Goal: Answer question/provide support

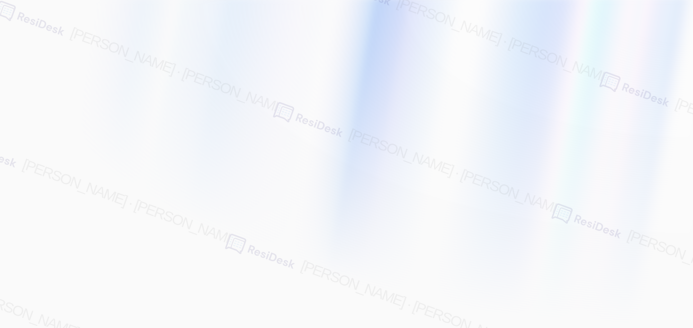
type input "[EMAIL_ADDRESS][PERSON_NAME][PERSON_NAME][PERSON_NAME][DOMAIN_NAME]"
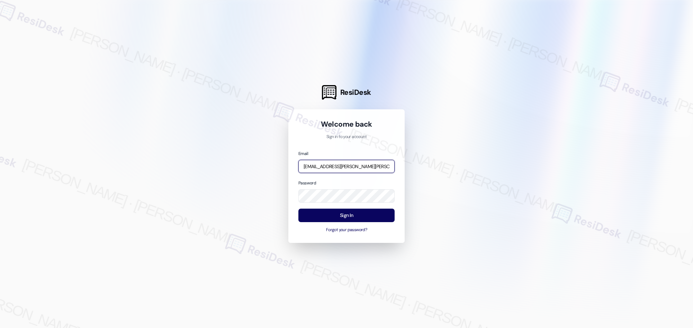
click at [355, 162] on input "[EMAIL_ADDRESS][PERSON_NAME][PERSON_NAME][PERSON_NAME][DOMAIN_NAME]" at bounding box center [346, 166] width 96 height 13
click at [385, 166] on body "There was an error signing you in to your account ResiDesk Welcome back Sign in…" at bounding box center [346, 164] width 693 height 328
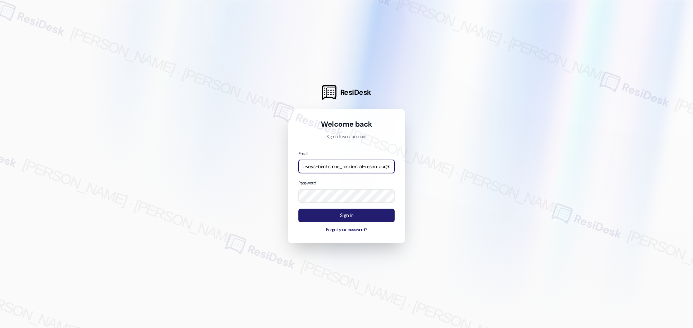
type input "automated-surveys-birchstone_residential-resen.four@birchstone_[DOMAIN_NAME]"
click at [351, 218] on button "Sign In" at bounding box center [346, 215] width 96 height 13
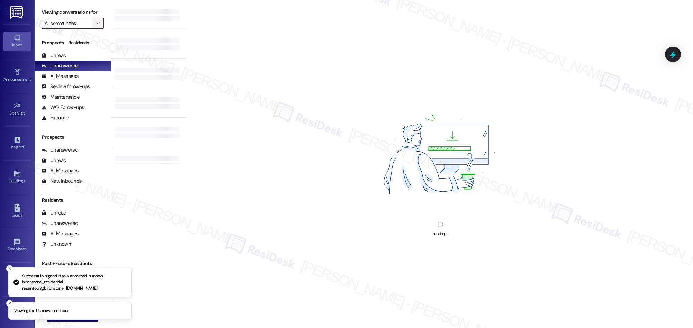
click at [96, 23] on icon "" at bounding box center [98, 23] width 4 height 6
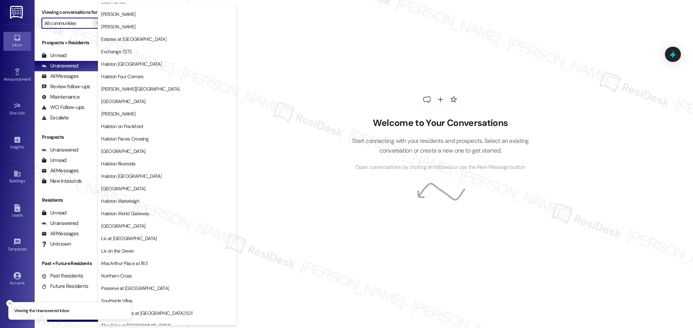
scroll to position [176, 0]
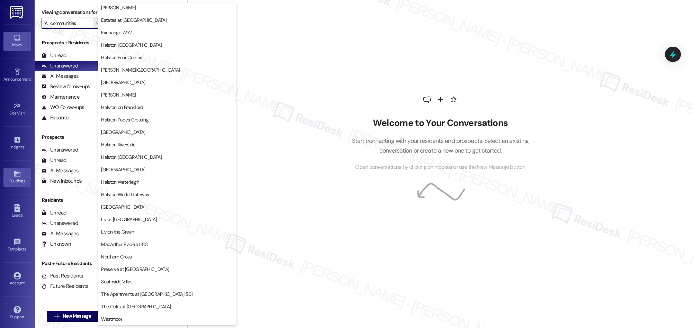
click at [14, 175] on icon at bounding box center [17, 174] width 6 height 6
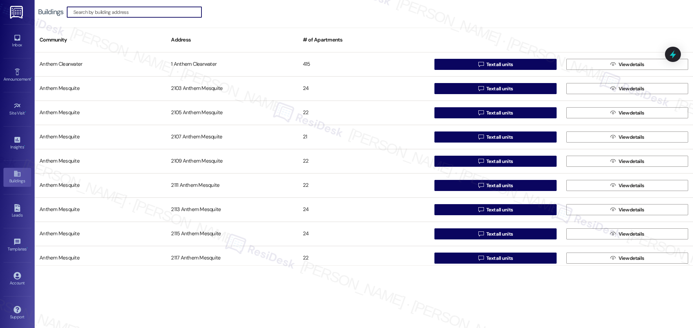
click at [128, 11] on input at bounding box center [137, 12] width 128 height 10
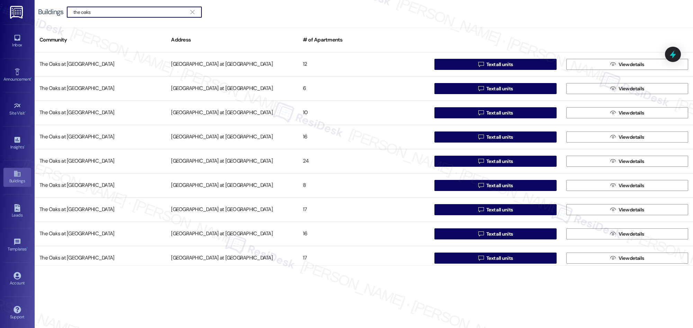
type input "the oaks"
drag, startPoint x: 109, startPoint y: 10, endPoint x: 38, endPoint y: 8, distance: 70.6
click at [38, 8] on div "Buildings  the oaks " at bounding box center [123, 12] width 171 height 11
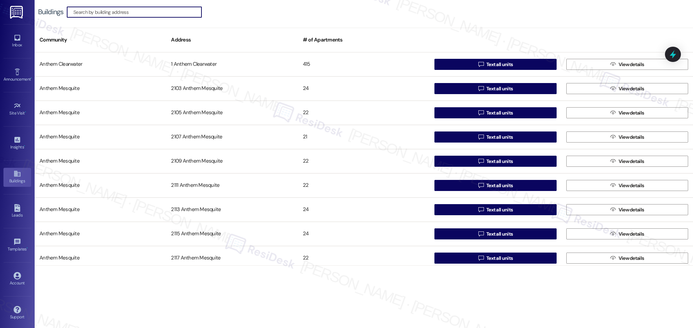
paste input "Apt. 1604~1"
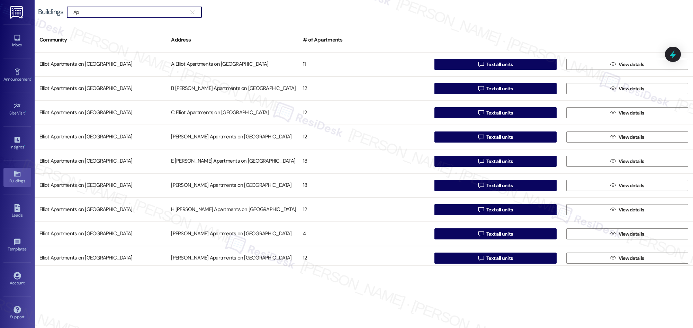
type input "A"
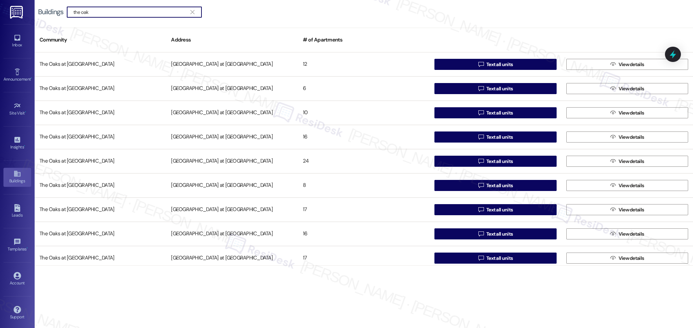
type input "the oaks"
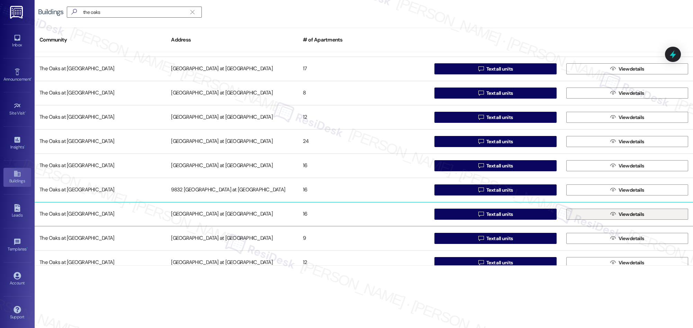
scroll to position [792, 0]
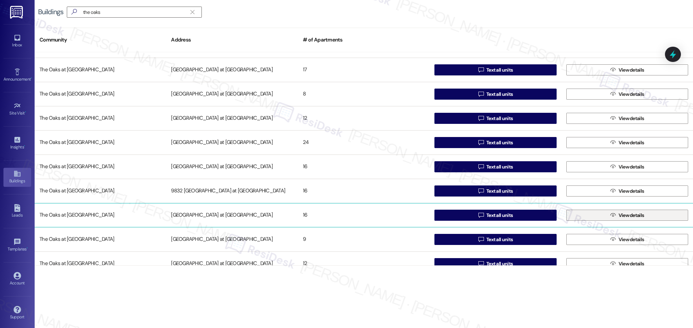
click at [629, 214] on div "[GEOGRAPHIC_DATA] at [GEOGRAPHIC_DATA] [GEOGRAPHIC_DATA] at [GEOGRAPHIC_DATA] 1…" at bounding box center [364, 158] width 658 height 213
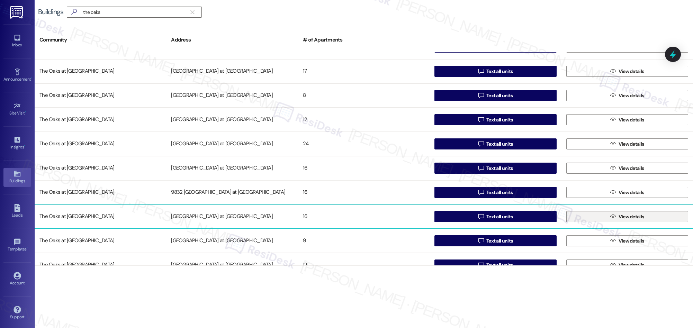
click at [609, 216] on span " View details" at bounding box center [627, 216] width 36 height 10
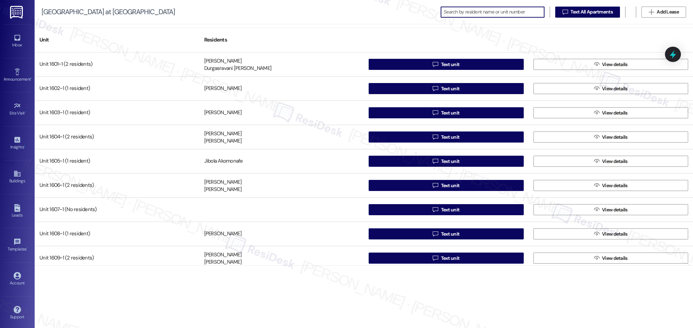
click at [468, 11] on input at bounding box center [494, 12] width 100 height 10
paste input "[PERSON_NAME]"
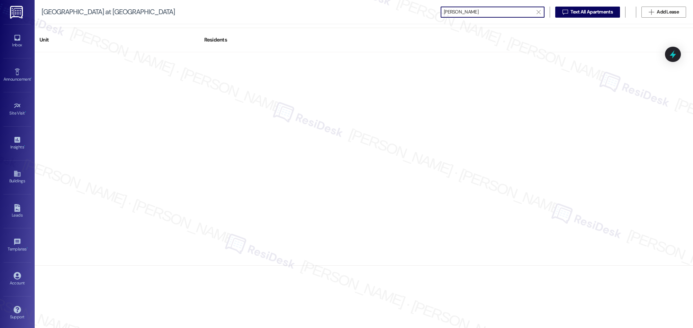
click at [468, 11] on input "[PERSON_NAME]" at bounding box center [488, 12] width 89 height 10
click at [500, 12] on input "[PERSON_NAME]" at bounding box center [488, 12] width 89 height 10
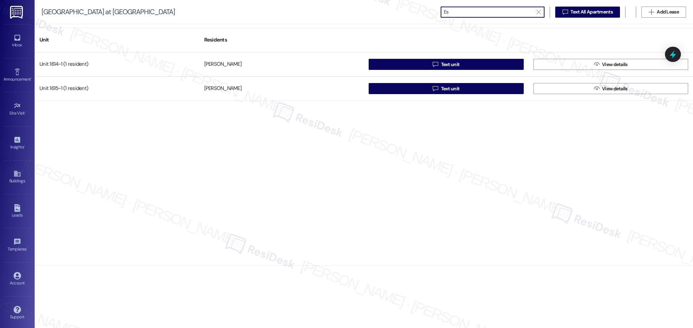
type input "E"
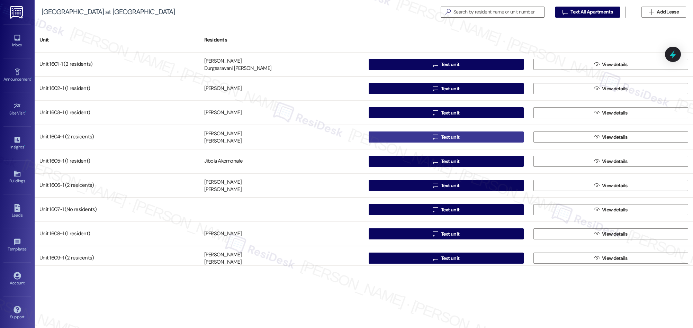
click at [451, 136] on span "Text unit" at bounding box center [450, 137] width 19 height 7
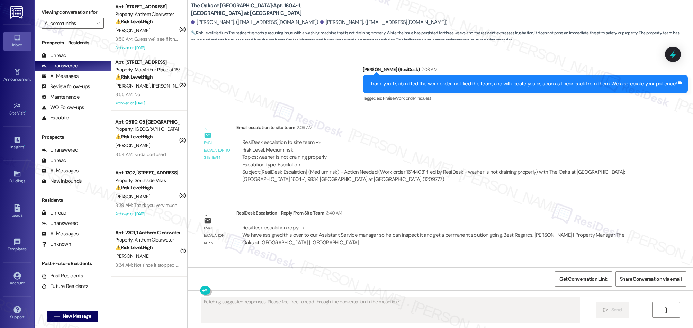
scroll to position [4132, 0]
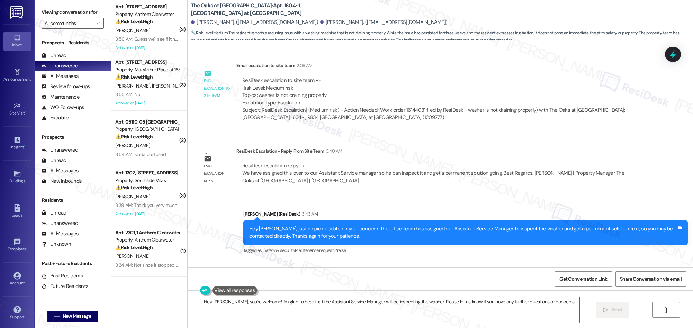
type textarea "Hey [PERSON_NAME], you're welcome! I'm glad to hear that the Assistant Service …"
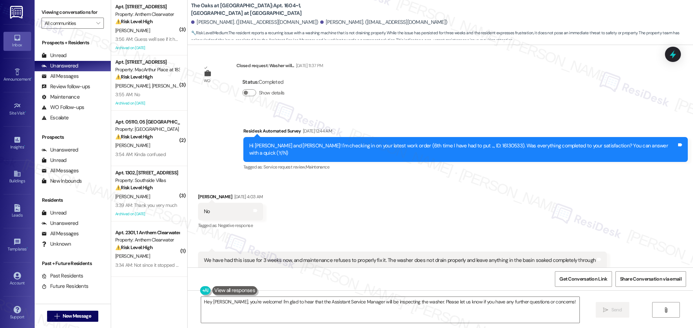
scroll to position [3627, 0]
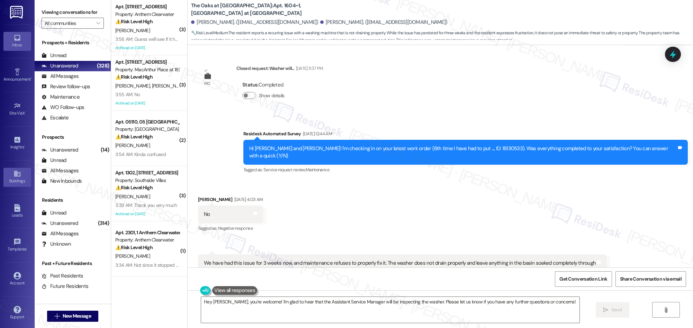
click at [16, 175] on icon at bounding box center [17, 174] width 6 height 6
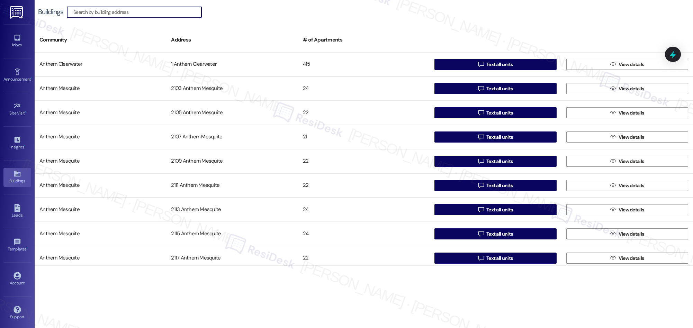
click at [144, 14] on input at bounding box center [137, 12] width 128 height 10
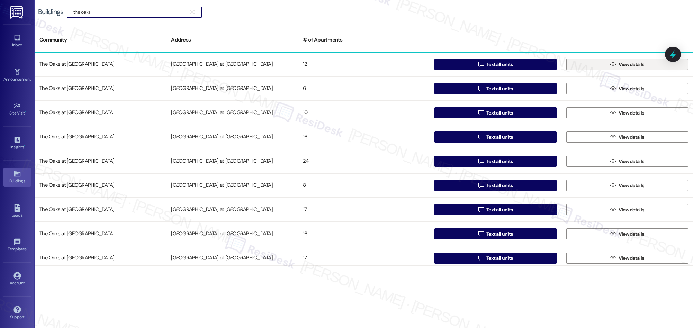
type input "the oaks"
click at [628, 64] on span "View details" at bounding box center [631, 64] width 26 height 7
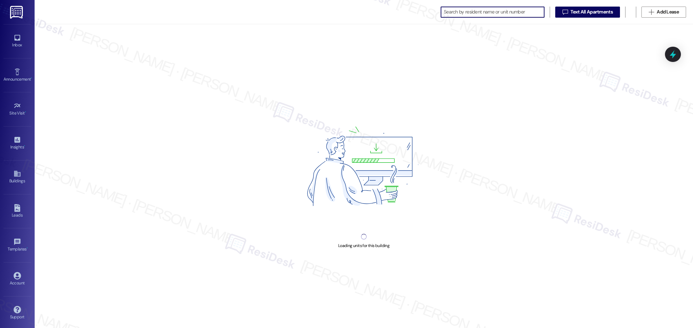
click at [463, 11] on input at bounding box center [494, 12] width 100 height 10
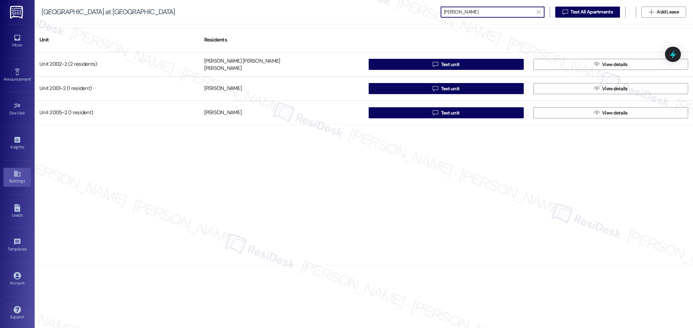
type input "[PERSON_NAME]"
click at [13, 178] on div "Buildings" at bounding box center [17, 180] width 35 height 7
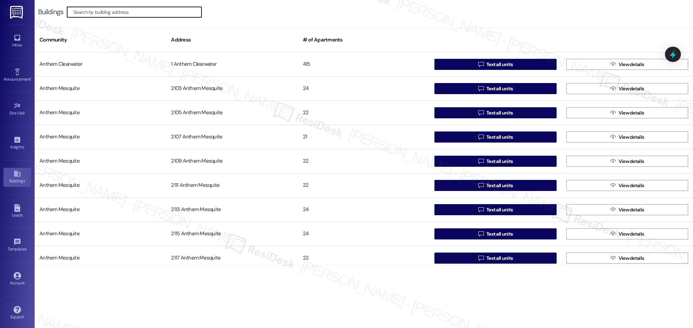
click at [121, 12] on input at bounding box center [137, 12] width 128 height 10
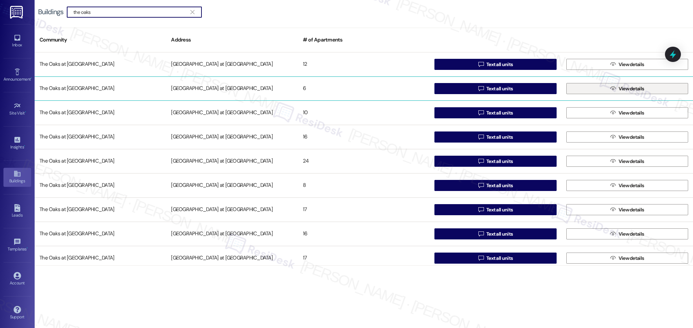
type input "the oaks"
click at [617, 88] on span "View details" at bounding box center [631, 88] width 28 height 7
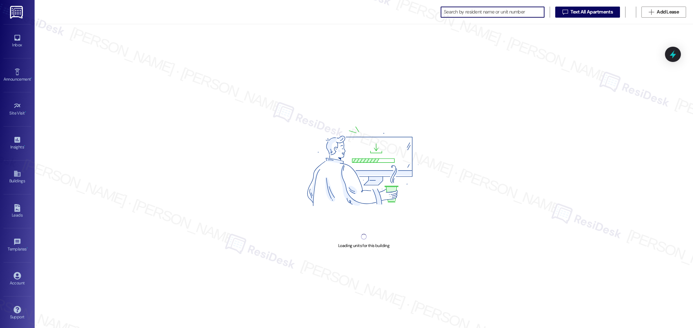
click at [451, 10] on input at bounding box center [494, 12] width 100 height 10
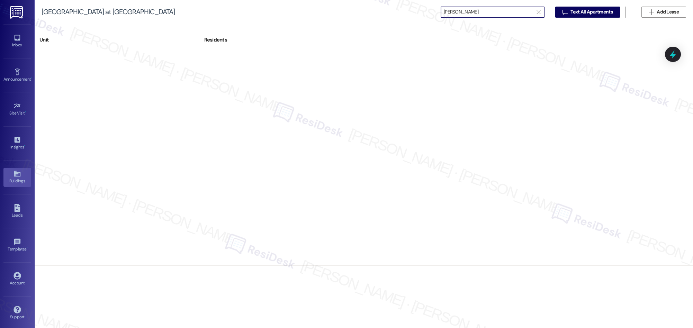
type input "[PERSON_NAME]"
click at [16, 174] on icon at bounding box center [17, 174] width 8 height 8
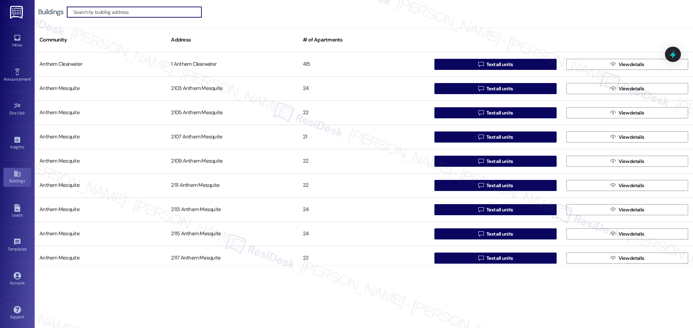
click at [125, 10] on input at bounding box center [137, 12] width 128 height 10
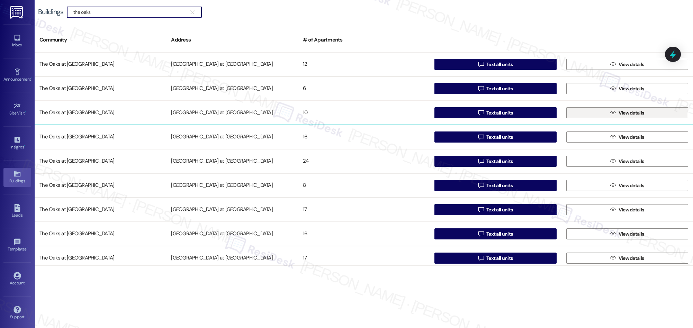
type input "the oaks"
click at [639, 113] on span "View details" at bounding box center [631, 112] width 26 height 7
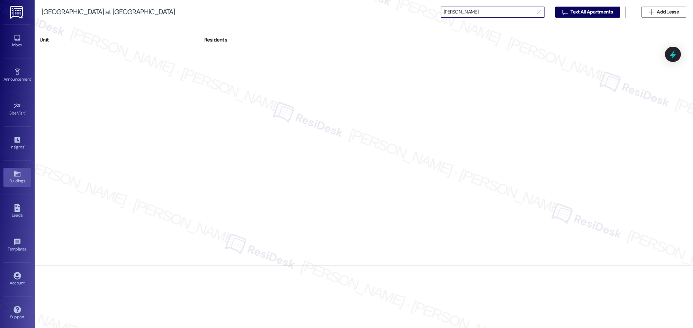
type input "[PERSON_NAME]"
click at [11, 177] on div "Buildings" at bounding box center [17, 180] width 35 height 7
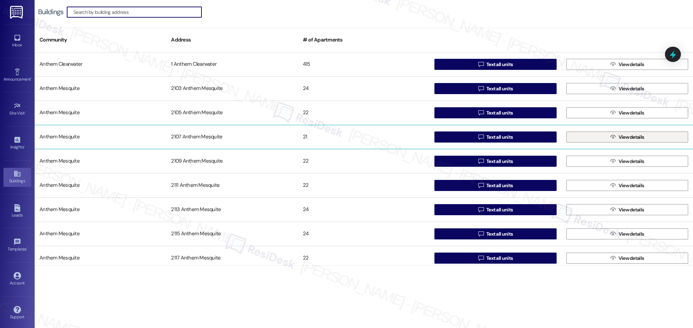
click at [626, 139] on span "View details" at bounding box center [631, 137] width 26 height 7
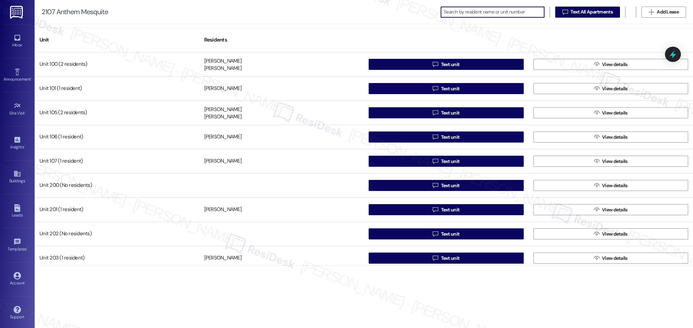
click at [468, 13] on input at bounding box center [494, 12] width 100 height 10
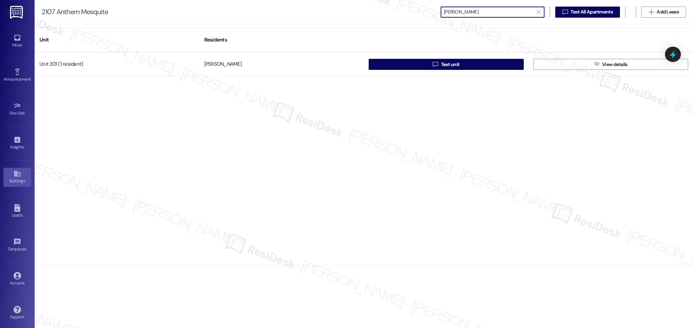
type input "[PERSON_NAME]"
click at [18, 177] on icon at bounding box center [17, 174] width 8 height 8
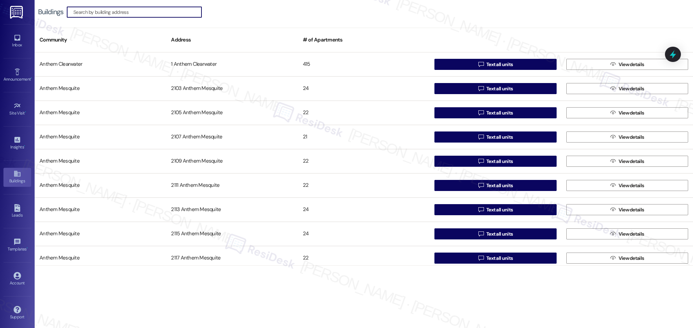
click at [113, 12] on input at bounding box center [137, 12] width 128 height 10
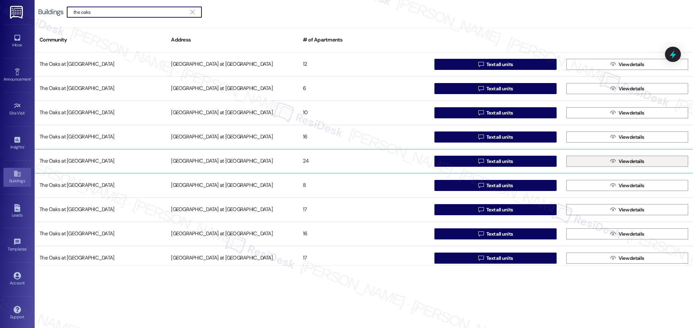
type input "the oaks"
click at [633, 162] on span "View details" at bounding box center [631, 161] width 26 height 7
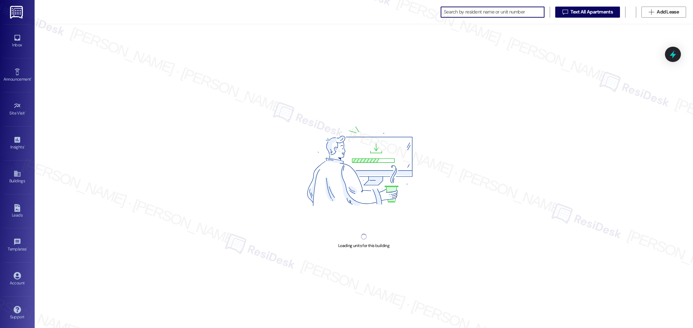
click at [462, 14] on input at bounding box center [494, 12] width 100 height 10
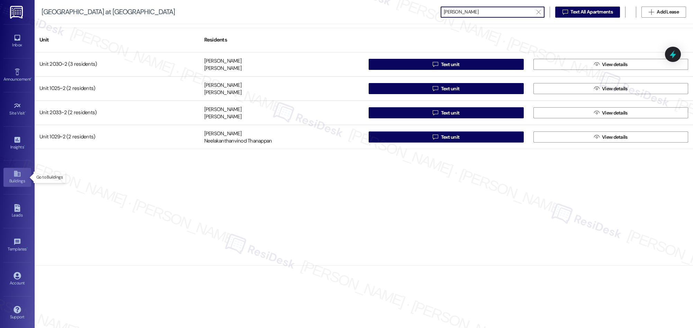
type input "[PERSON_NAME]"
click at [13, 177] on icon at bounding box center [17, 174] width 8 height 8
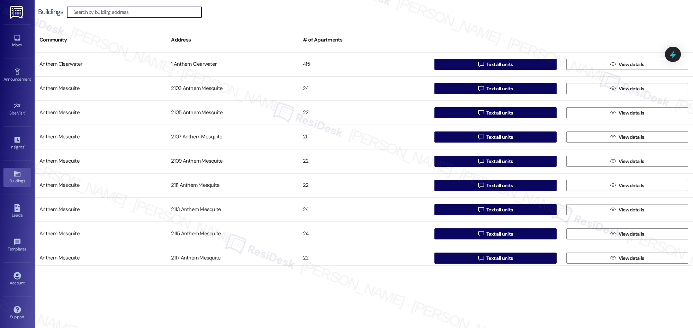
click at [146, 12] on input at bounding box center [137, 12] width 128 height 10
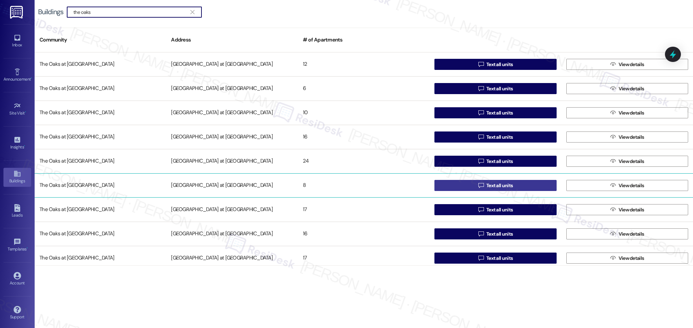
type input "the oaks"
click at [494, 186] on span "Text all units" at bounding box center [499, 185] width 26 height 7
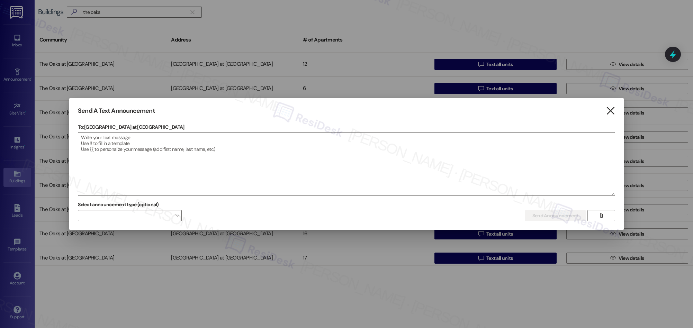
click at [608, 111] on icon "" at bounding box center [609, 110] width 9 height 7
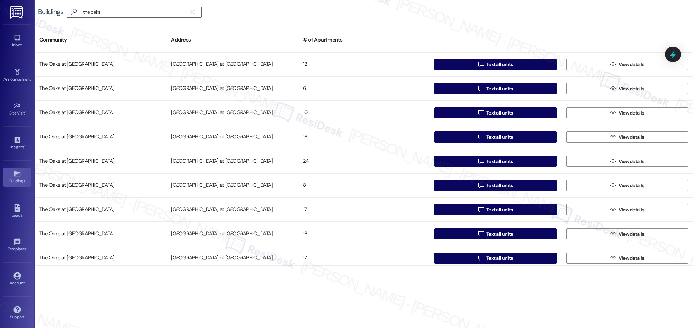
scroll to position [1, 0]
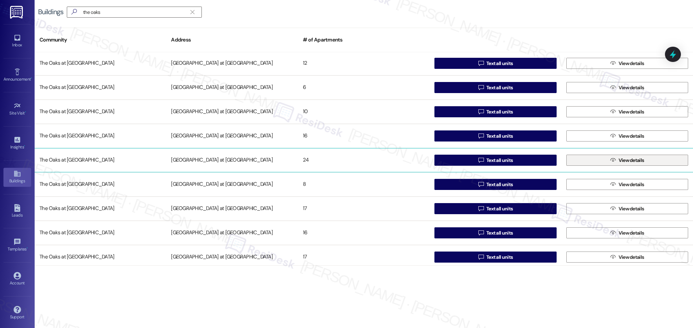
click at [623, 162] on span "View details" at bounding box center [631, 160] width 26 height 7
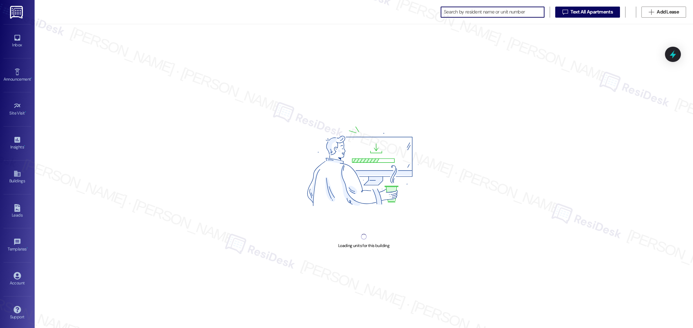
click at [460, 11] on input at bounding box center [494, 12] width 100 height 10
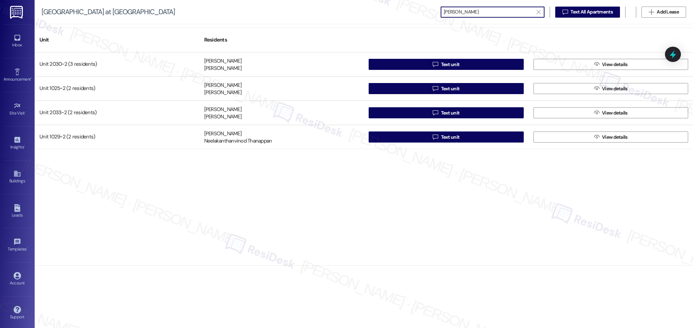
type input "[PERSON_NAME]"
click at [14, 178] on div "Buildings" at bounding box center [17, 180] width 35 height 7
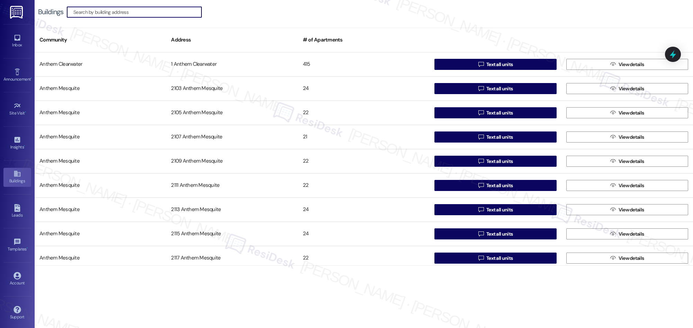
click at [144, 12] on input at bounding box center [137, 12] width 128 height 10
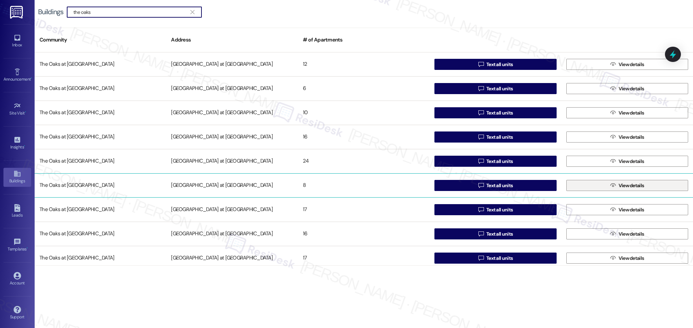
type input "the oaks"
click at [631, 187] on span "View details" at bounding box center [631, 185] width 26 height 7
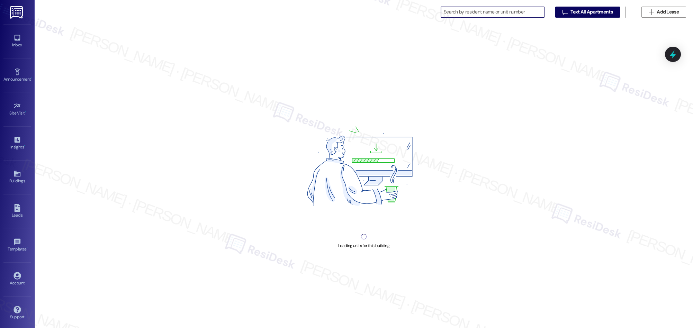
click at [446, 12] on input at bounding box center [494, 12] width 100 height 10
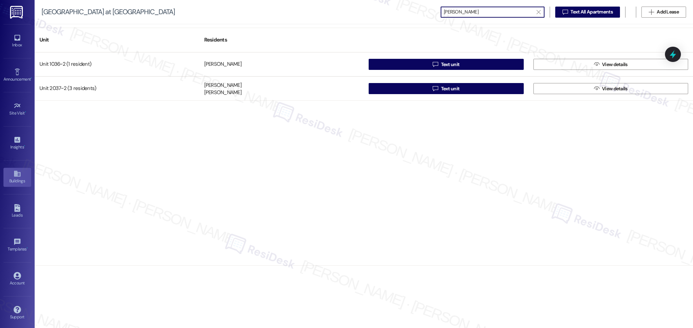
type input "[PERSON_NAME]"
click at [17, 173] on icon at bounding box center [17, 174] width 6 height 6
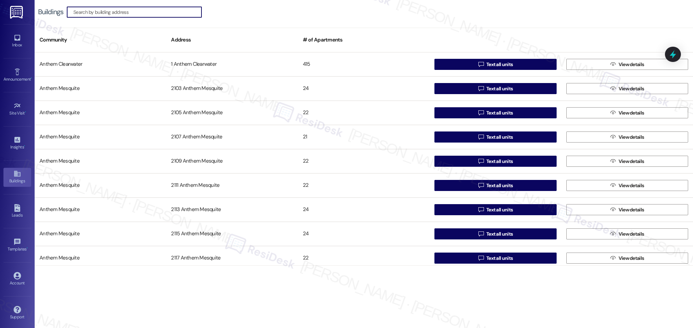
click at [136, 15] on input at bounding box center [137, 12] width 128 height 10
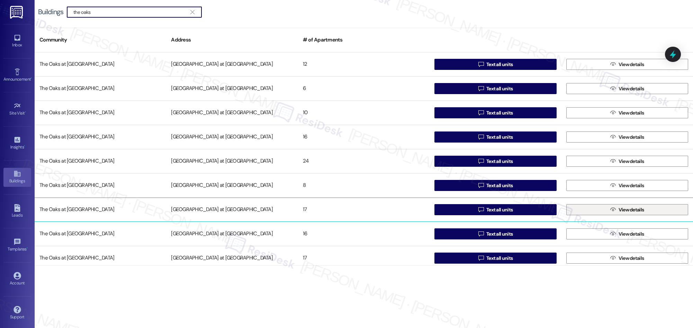
type input "the oaks"
click at [620, 209] on span "View details" at bounding box center [631, 209] width 26 height 7
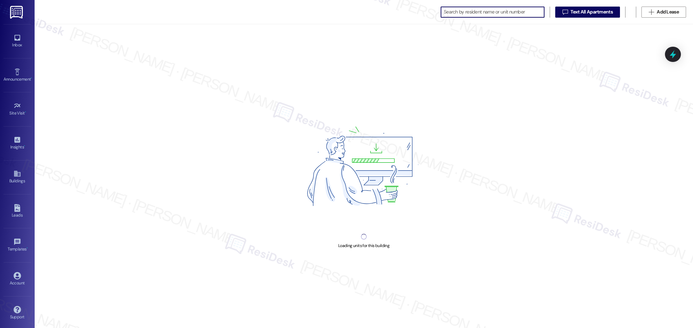
click at [462, 17] on div "" at bounding box center [492, 12] width 104 height 11
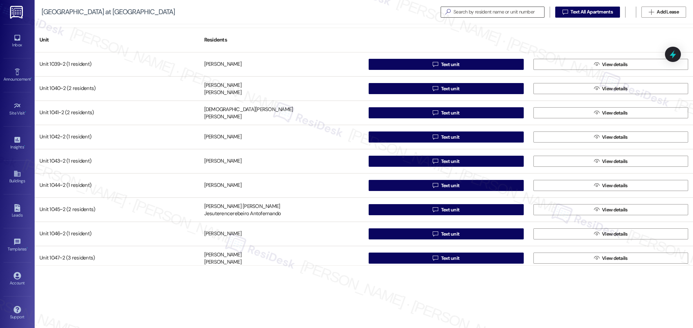
click at [464, 14] on input at bounding box center [498, 12] width 91 height 10
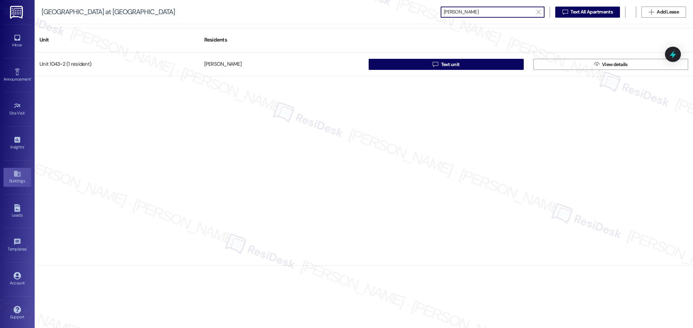
type input "[PERSON_NAME]"
click at [11, 176] on link "Buildings" at bounding box center [17, 177] width 28 height 19
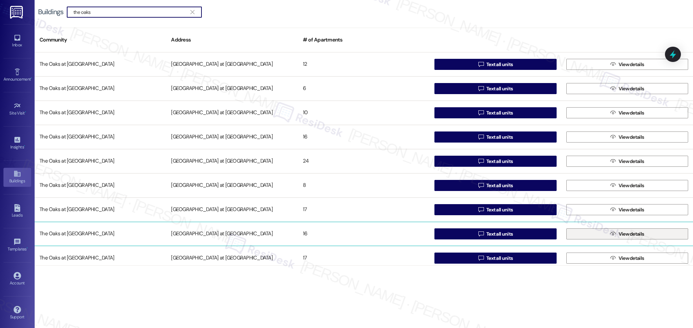
type input "the oaks"
click at [625, 235] on span "View details" at bounding box center [631, 233] width 26 height 7
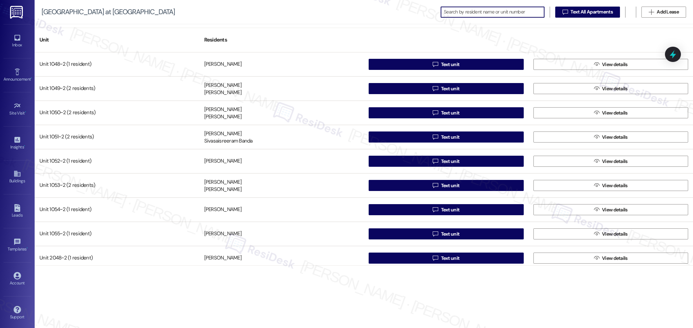
click at [472, 10] on input at bounding box center [494, 12] width 100 height 10
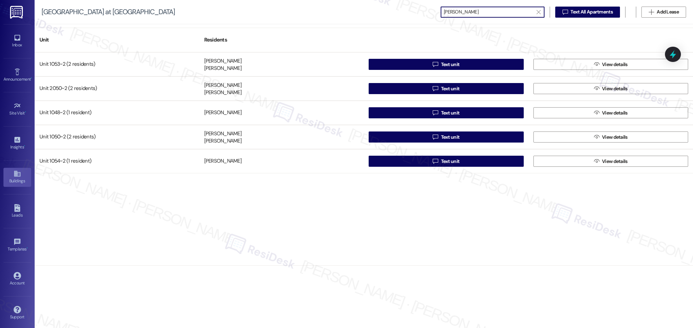
type input "[PERSON_NAME]"
click at [11, 171] on link "Buildings" at bounding box center [17, 177] width 28 height 19
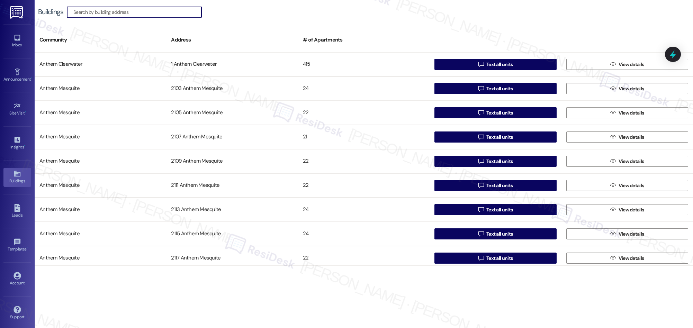
click at [159, 14] on input at bounding box center [137, 12] width 128 height 10
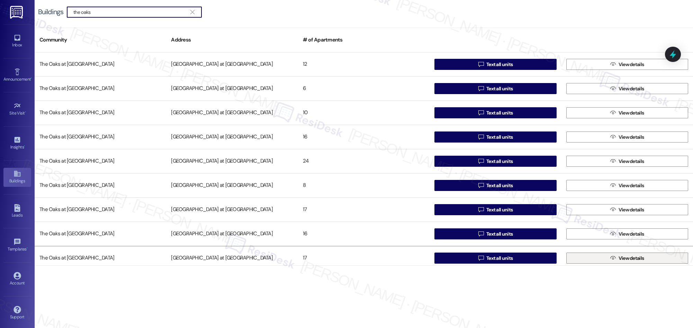
type input "the oaks"
click at [624, 260] on span "View details" at bounding box center [631, 258] width 26 height 7
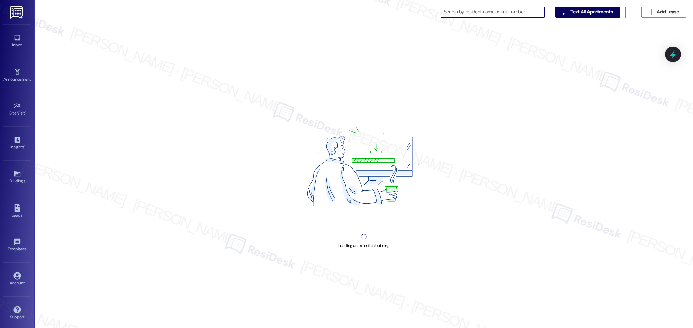
click at [464, 8] on input at bounding box center [494, 12] width 100 height 10
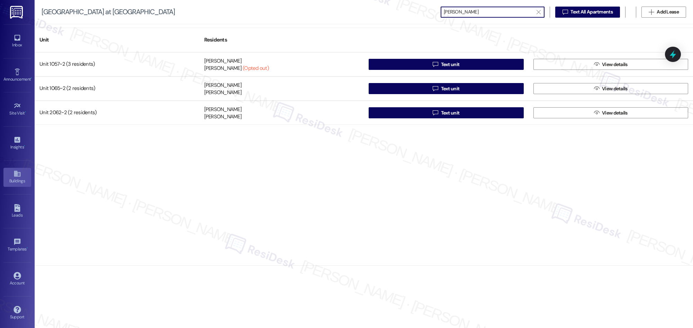
type input "[PERSON_NAME]"
click at [18, 180] on div "Buildings" at bounding box center [17, 180] width 35 height 7
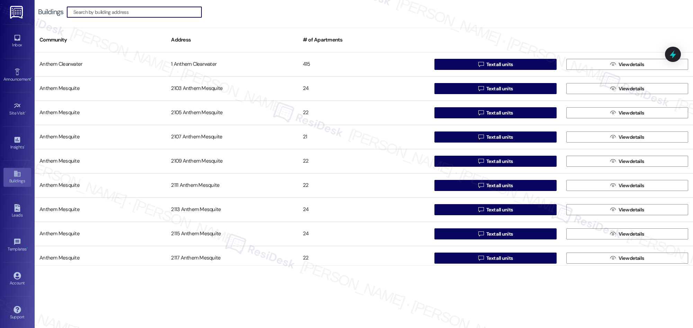
click at [156, 14] on input at bounding box center [137, 12] width 128 height 10
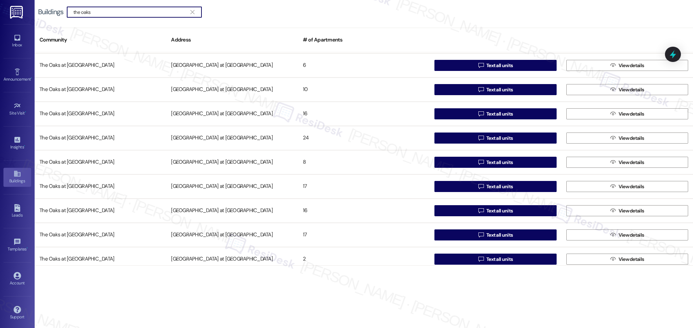
scroll to position [28, 0]
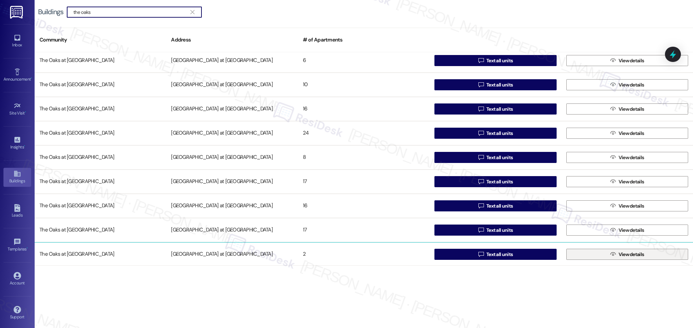
type input "the oaks"
click at [626, 255] on span "View details" at bounding box center [631, 254] width 26 height 7
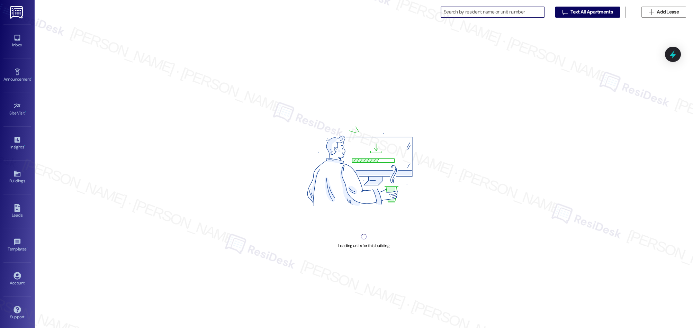
click at [472, 11] on input at bounding box center [494, 12] width 100 height 10
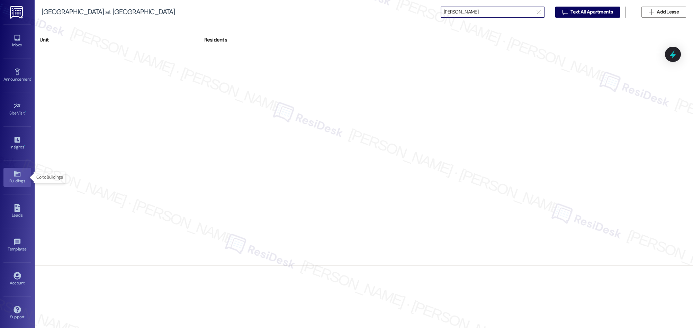
type input "[PERSON_NAME]"
click at [17, 176] on icon at bounding box center [17, 174] width 6 height 6
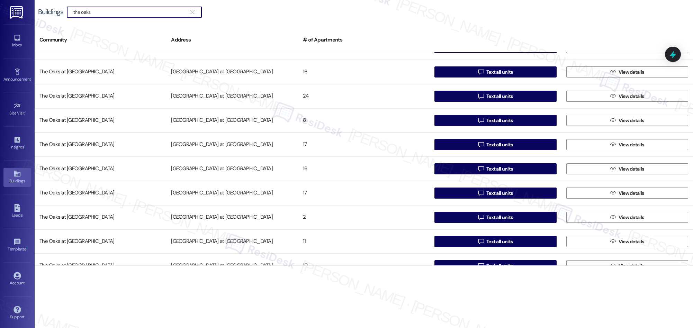
scroll to position [65, 0]
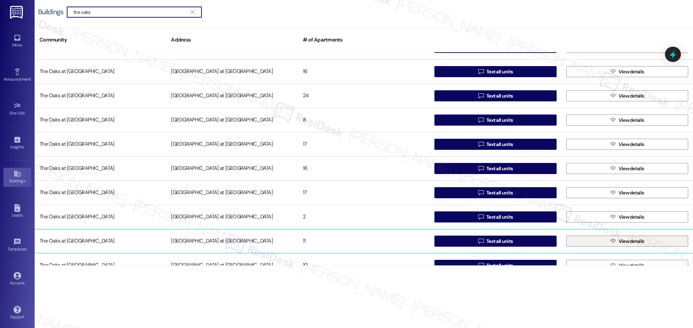
type input "the oaks"
click at [627, 241] on span "View details" at bounding box center [631, 241] width 26 height 7
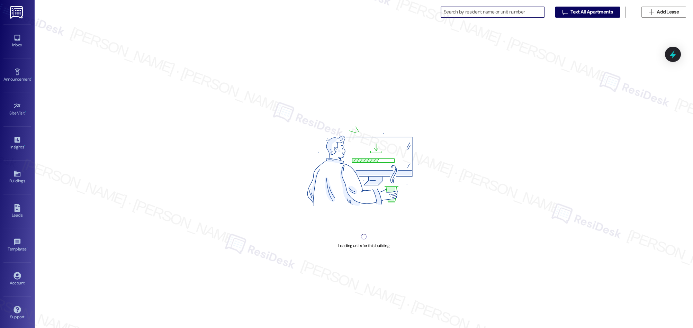
click at [487, 10] on input at bounding box center [494, 12] width 100 height 10
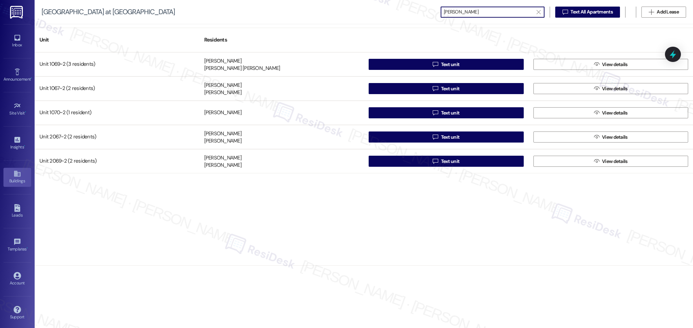
type input "[PERSON_NAME]"
click at [18, 176] on icon at bounding box center [17, 174] width 6 height 6
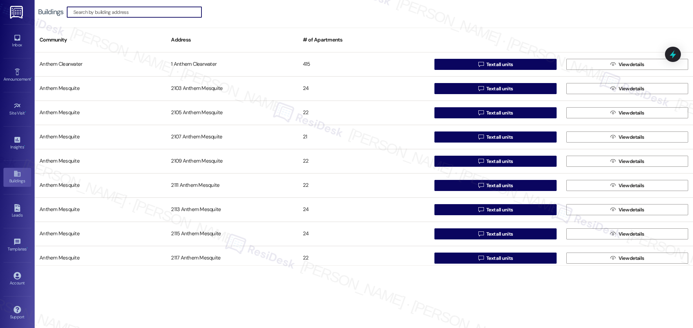
click at [127, 12] on input at bounding box center [137, 12] width 128 height 10
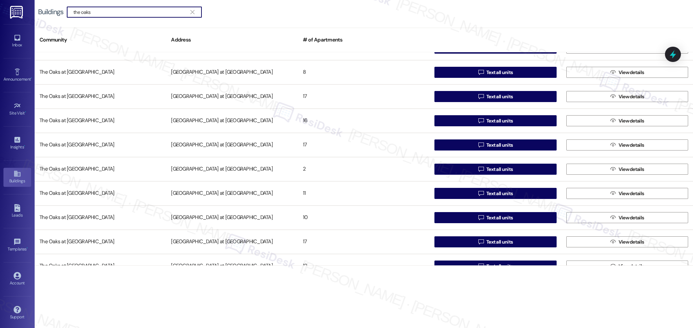
scroll to position [114, 0]
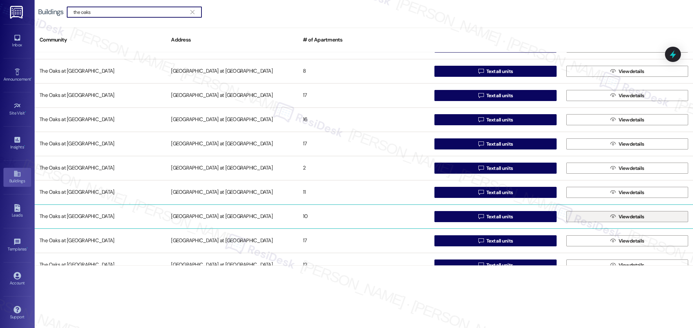
type input "the oaks"
click at [637, 217] on span "View details" at bounding box center [631, 216] width 26 height 7
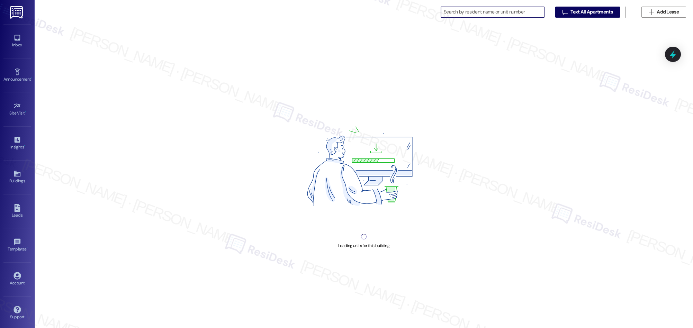
click at [448, 11] on input at bounding box center [494, 12] width 100 height 10
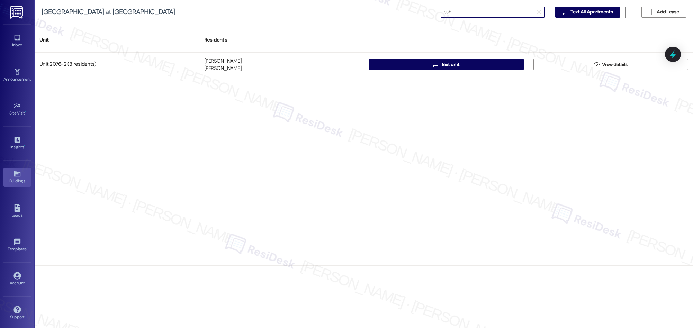
type input "esh"
click at [19, 174] on icon at bounding box center [17, 174] width 8 height 8
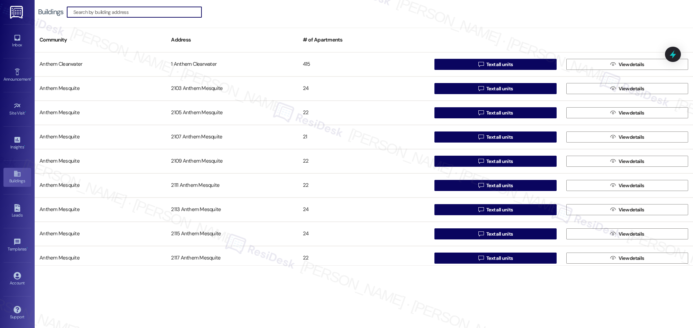
click at [112, 12] on input at bounding box center [137, 12] width 128 height 10
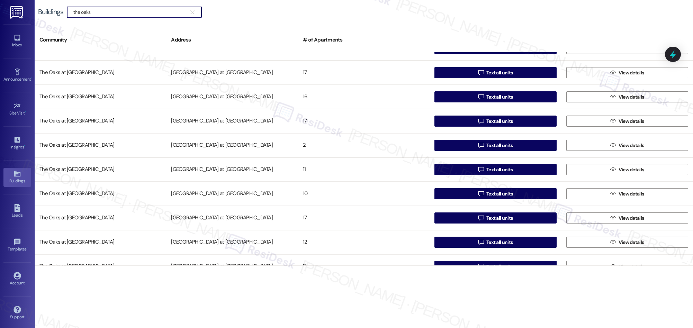
scroll to position [144, 0]
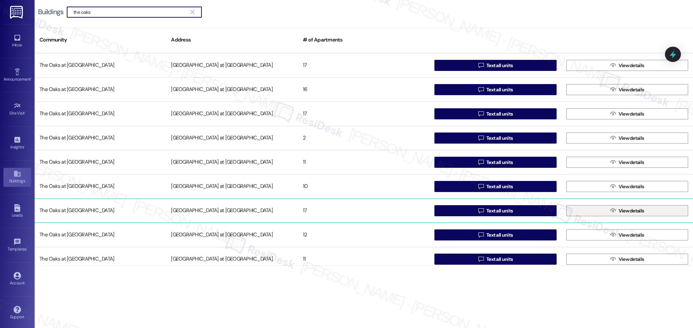
type input "the oaks"
click at [619, 212] on span "View details" at bounding box center [631, 210] width 26 height 7
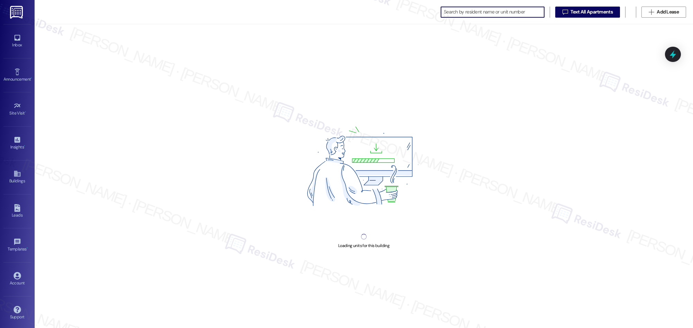
click at [446, 13] on input at bounding box center [494, 12] width 100 height 10
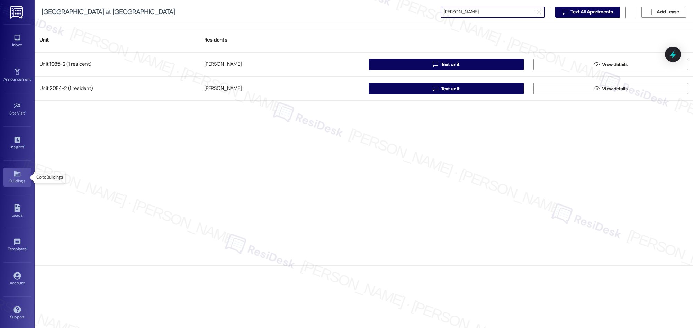
type input "[PERSON_NAME]"
click at [10, 174] on link "Buildings" at bounding box center [17, 177] width 28 height 19
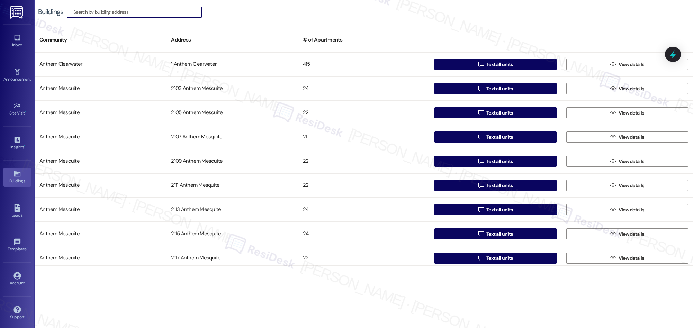
click at [136, 12] on input at bounding box center [137, 12] width 128 height 10
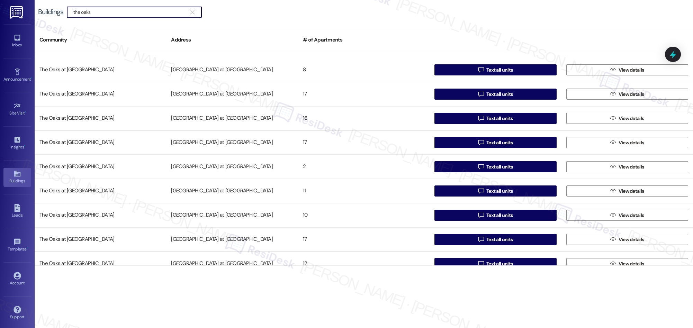
scroll to position [199, 0]
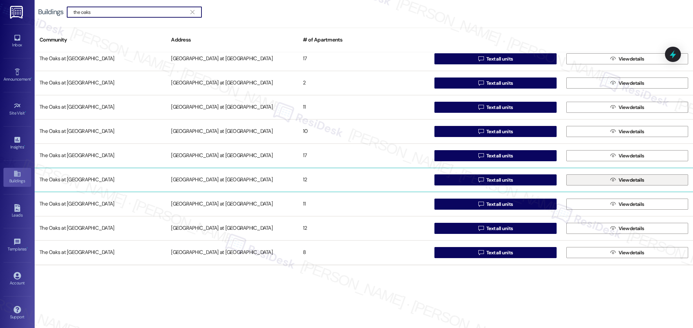
type input "the oaks"
click at [617, 181] on span "View details" at bounding box center [631, 179] width 28 height 7
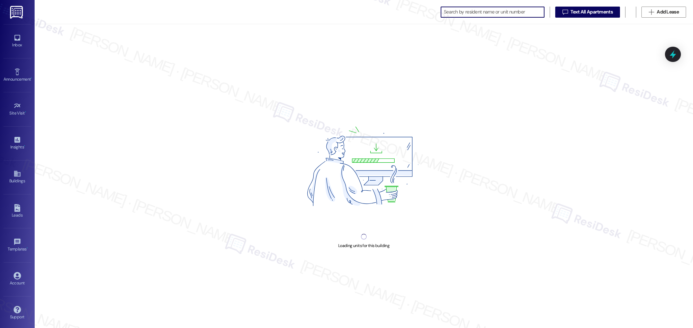
click at [493, 14] on input at bounding box center [494, 12] width 100 height 10
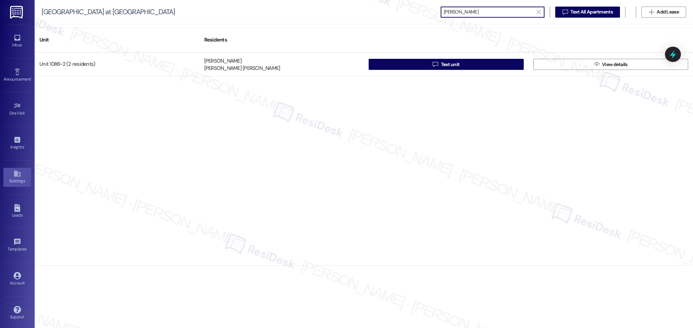
type input "[PERSON_NAME]"
click at [20, 177] on link "Buildings" at bounding box center [17, 177] width 28 height 19
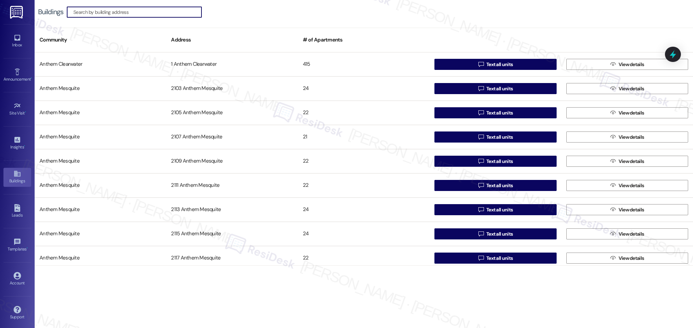
click at [146, 14] on input at bounding box center [137, 12] width 128 height 10
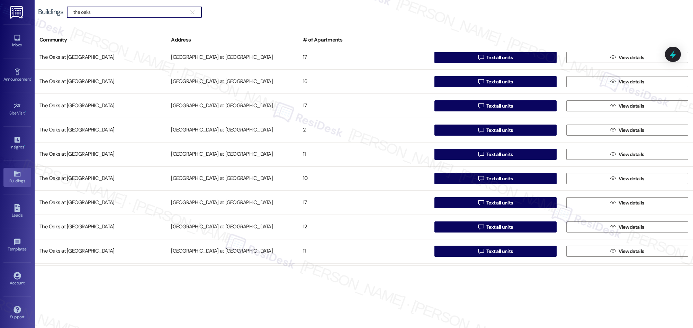
scroll to position [164, 0]
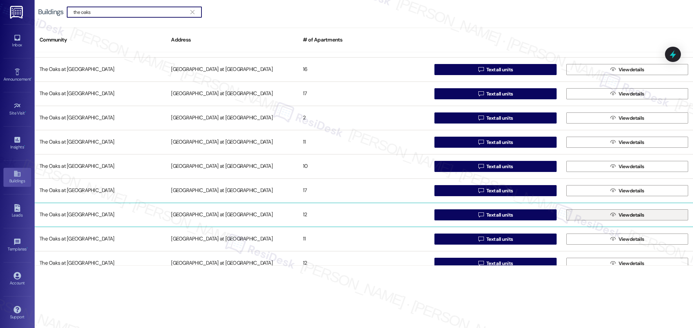
type input "the oaks"
click at [636, 217] on span "View details" at bounding box center [631, 214] width 26 height 7
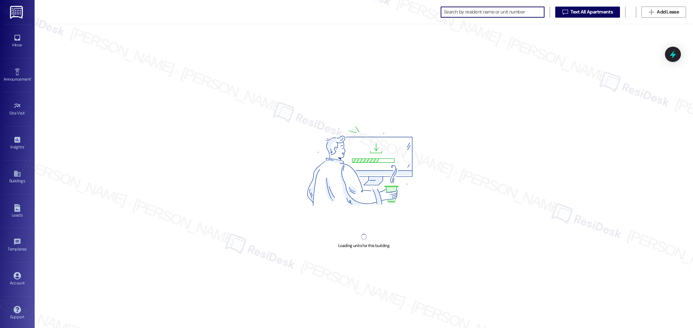
click at [460, 13] on input at bounding box center [494, 12] width 100 height 10
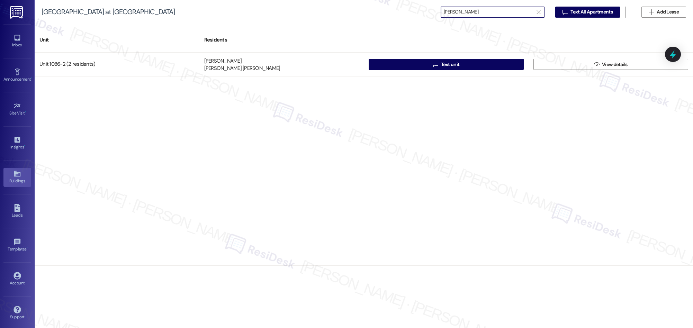
type input "[PERSON_NAME]"
drag, startPoint x: 16, startPoint y: 177, endPoint x: 27, endPoint y: 167, distance: 15.5
click at [16, 177] on div "Buildings" at bounding box center [17, 180] width 35 height 7
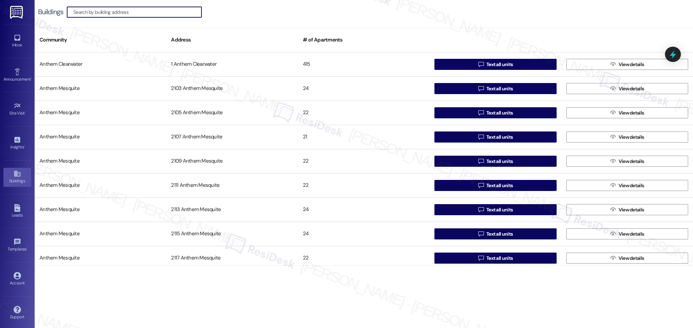
click at [131, 14] on input at bounding box center [137, 12] width 128 height 10
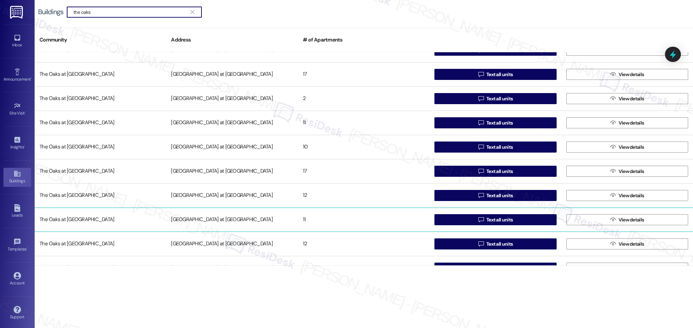
scroll to position [188, 0]
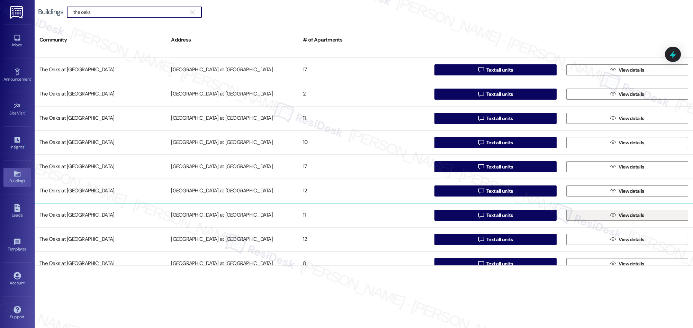
type input "the oaks"
click at [618, 215] on span "View details" at bounding box center [631, 215] width 26 height 7
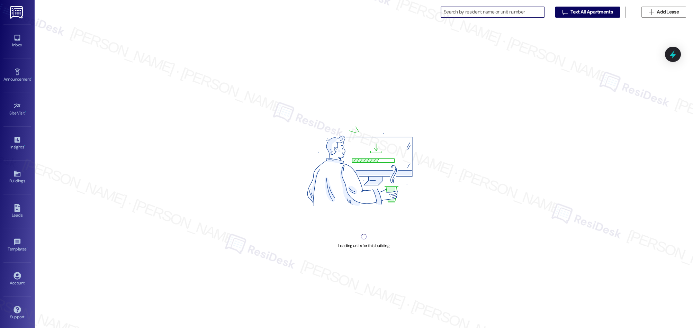
click at [469, 15] on input at bounding box center [494, 12] width 100 height 10
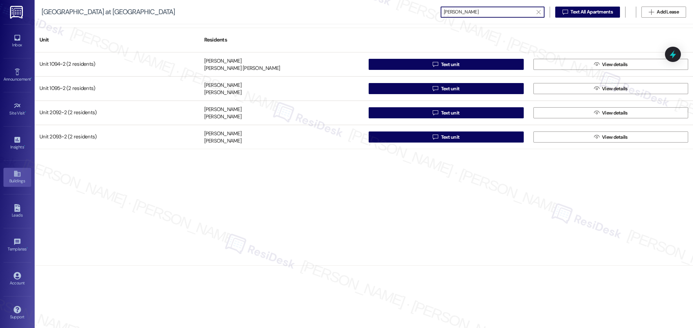
type input "[PERSON_NAME]"
click at [13, 174] on icon at bounding box center [17, 174] width 8 height 8
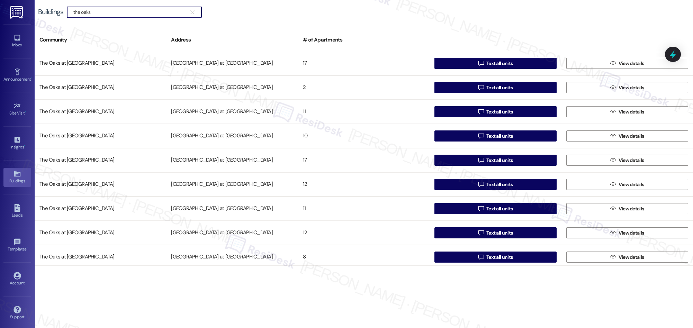
scroll to position [197, 0]
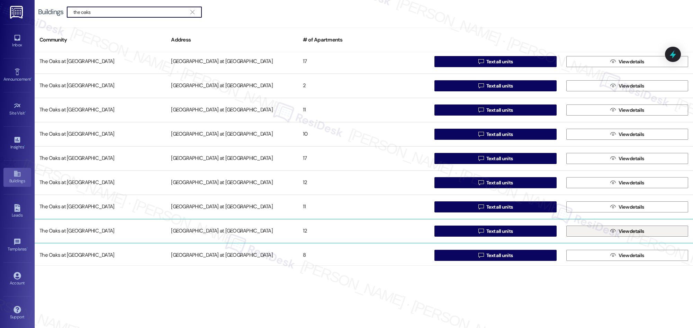
type input "the oaks"
click at [617, 232] on span "View details" at bounding box center [631, 231] width 28 height 7
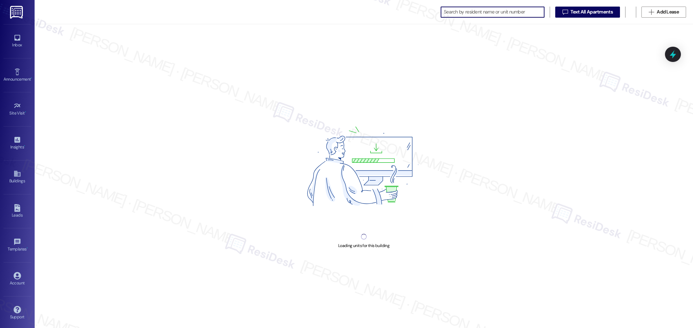
click at [470, 13] on input at bounding box center [494, 12] width 100 height 10
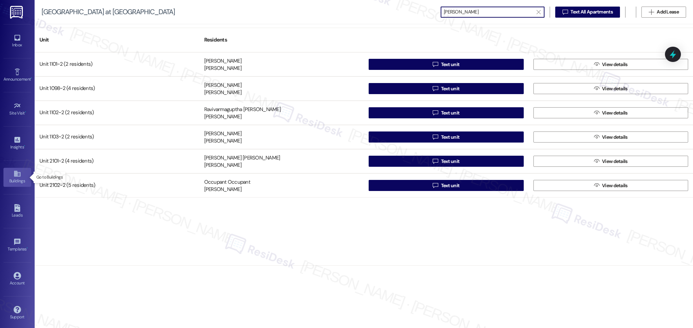
type input "[PERSON_NAME]"
click at [17, 176] on icon at bounding box center [17, 174] width 8 height 8
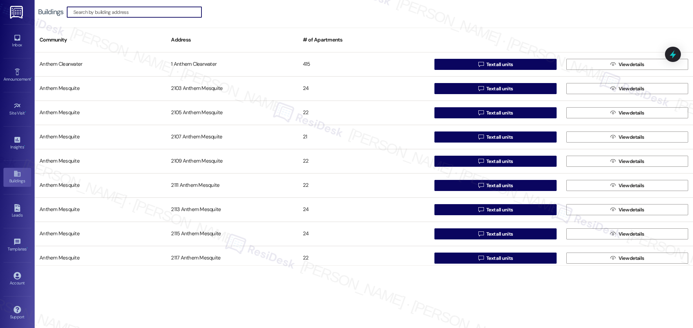
click at [176, 12] on input at bounding box center [137, 12] width 128 height 10
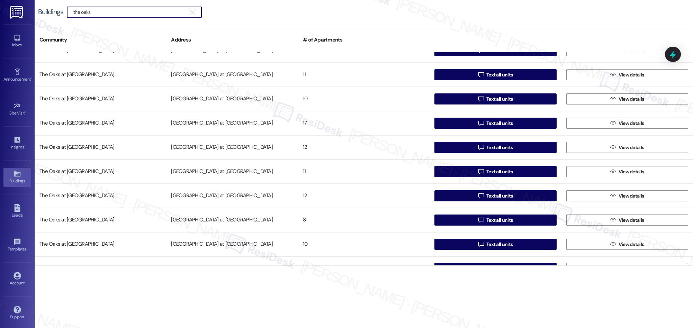
scroll to position [232, 0]
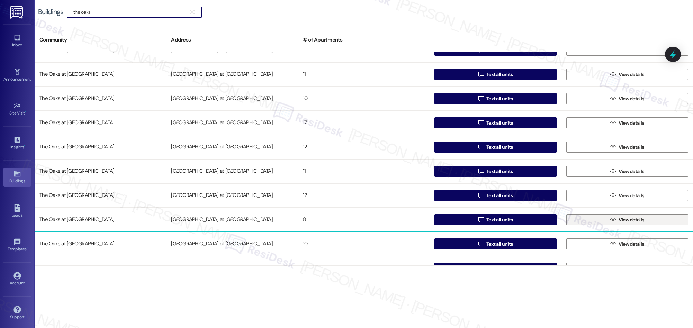
type input "the oaks"
click at [619, 219] on span "View details" at bounding box center [631, 219] width 26 height 7
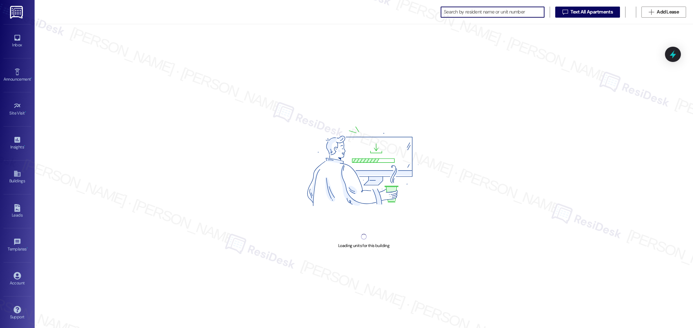
click at [464, 10] on input at bounding box center [494, 12] width 100 height 10
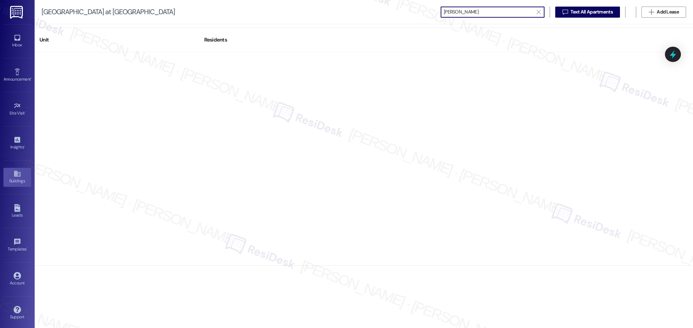
type input "[PERSON_NAME]"
click at [14, 175] on icon at bounding box center [17, 174] width 6 height 6
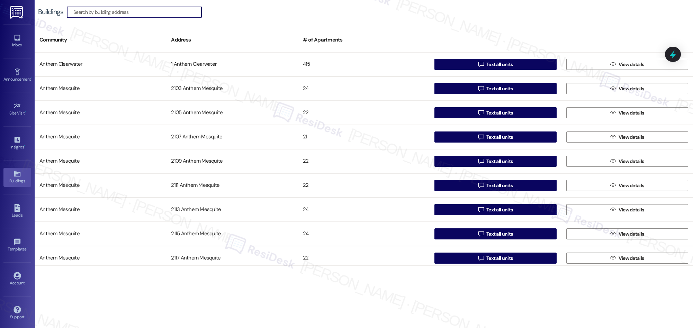
click at [147, 13] on input at bounding box center [137, 12] width 128 height 10
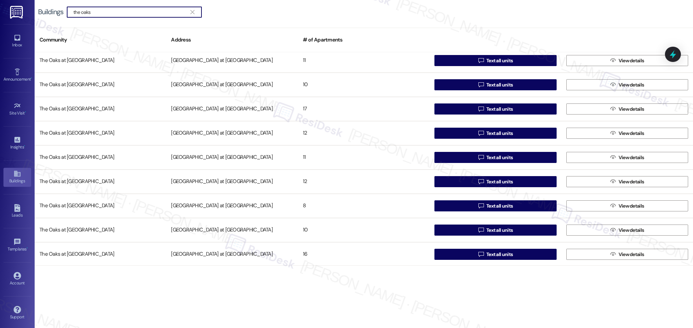
scroll to position [250, 0]
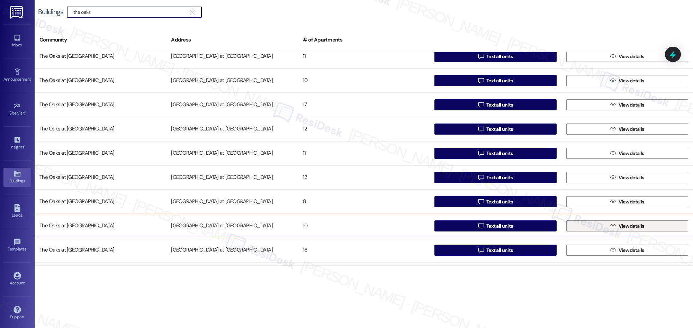
type input "the oaks"
click at [620, 226] on span "View details" at bounding box center [631, 225] width 26 height 7
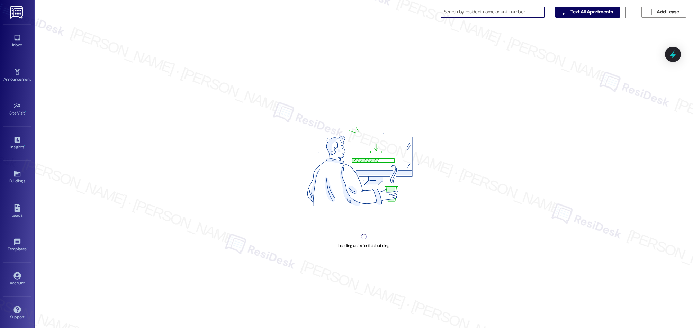
click at [460, 17] on div "" at bounding box center [492, 12] width 104 height 11
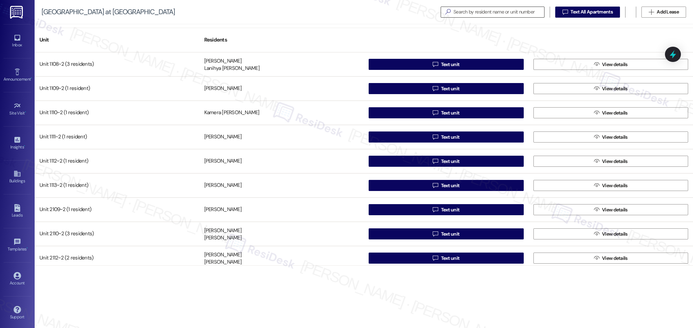
click at [460, 13] on input at bounding box center [498, 12] width 91 height 10
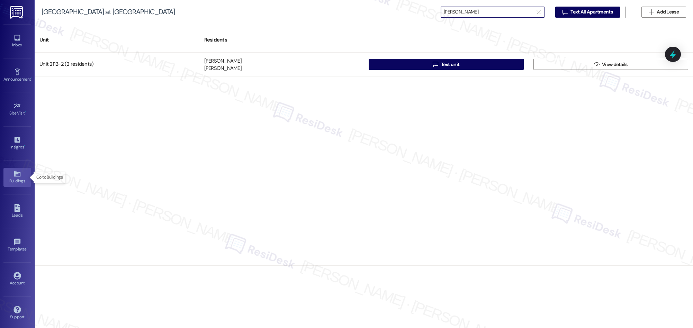
type input "[PERSON_NAME]"
click at [18, 173] on icon at bounding box center [17, 174] width 8 height 8
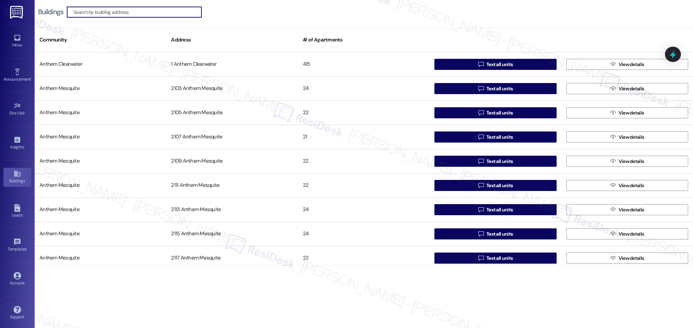
click at [144, 17] on input at bounding box center [137, 12] width 128 height 10
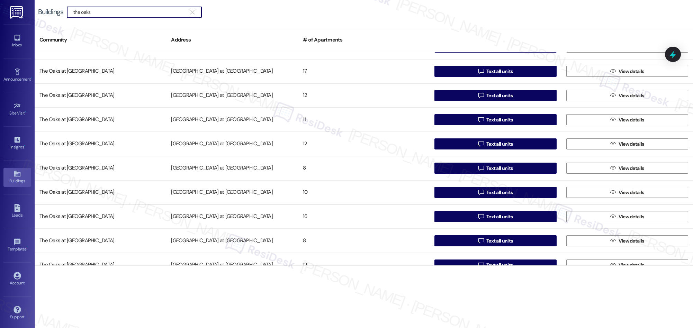
scroll to position [284, 0]
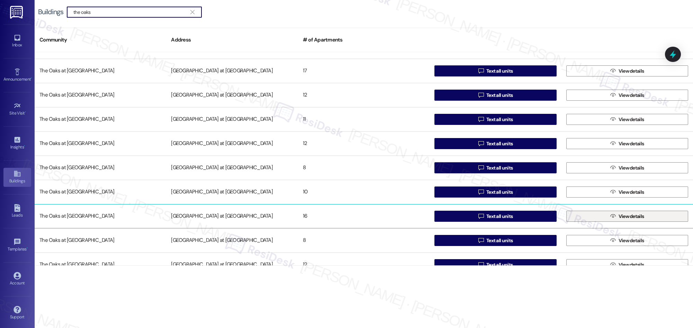
type input "the oaks"
click at [632, 216] on span "View details" at bounding box center [631, 216] width 26 height 7
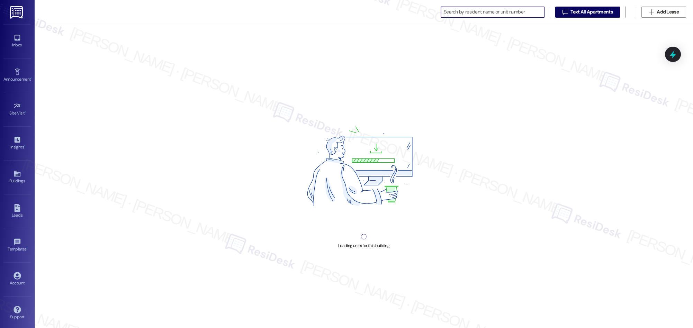
click at [440, 12] on div "" at bounding box center [492, 12] width 104 height 11
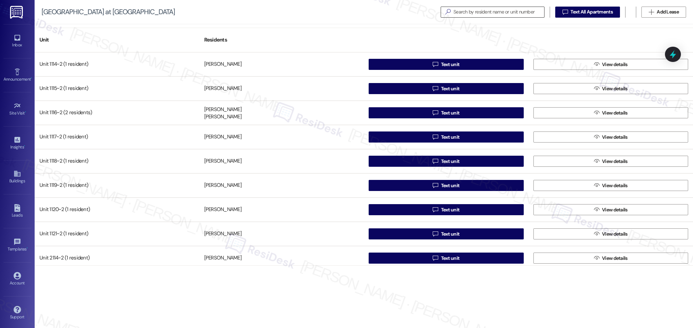
click at [449, 11] on icon "" at bounding box center [447, 11] width 11 height 7
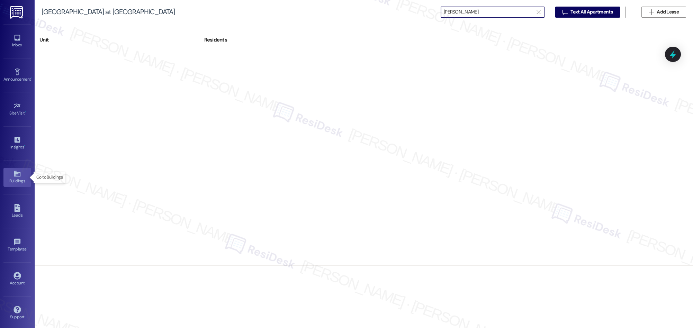
type input "[PERSON_NAME]"
click at [13, 177] on icon at bounding box center [17, 174] width 8 height 8
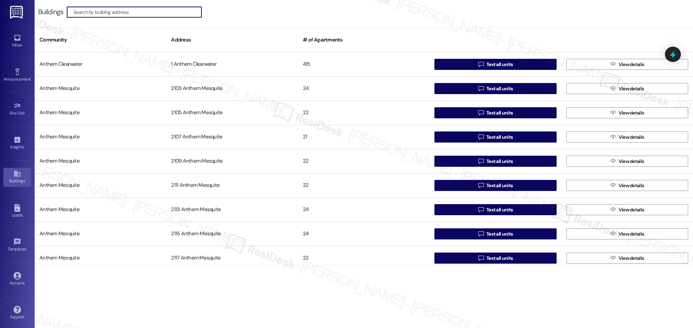
click at [138, 13] on input at bounding box center [137, 12] width 128 height 10
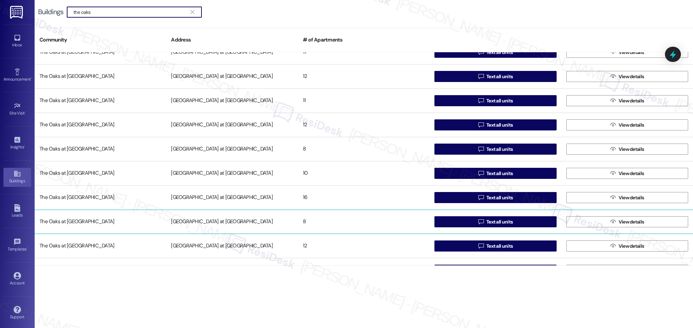
scroll to position [304, 0]
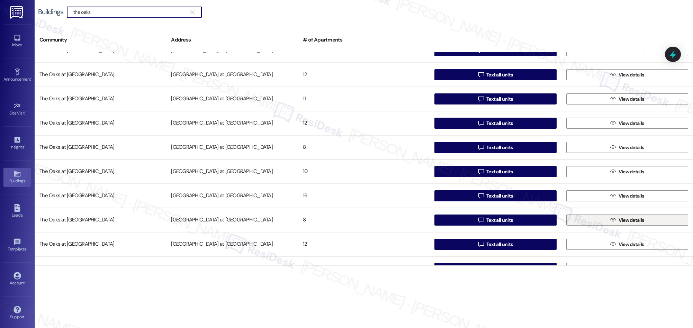
type input "the oaks"
click at [623, 218] on span "View details" at bounding box center [631, 220] width 26 height 7
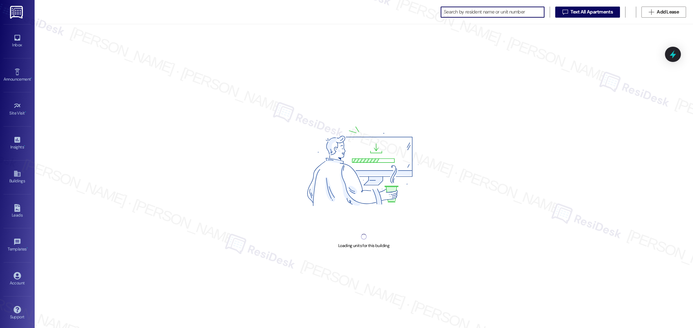
click at [464, 8] on input at bounding box center [494, 12] width 100 height 10
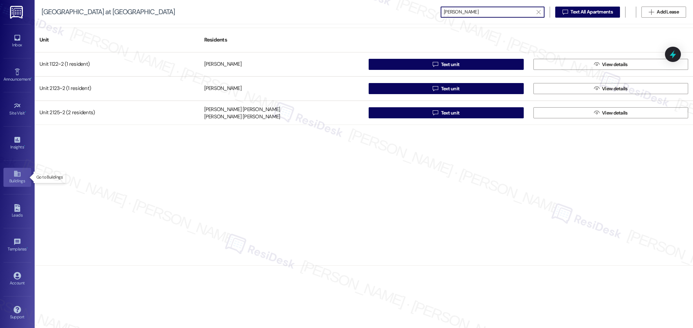
type input "[PERSON_NAME]"
click at [13, 176] on icon at bounding box center [17, 174] width 8 height 8
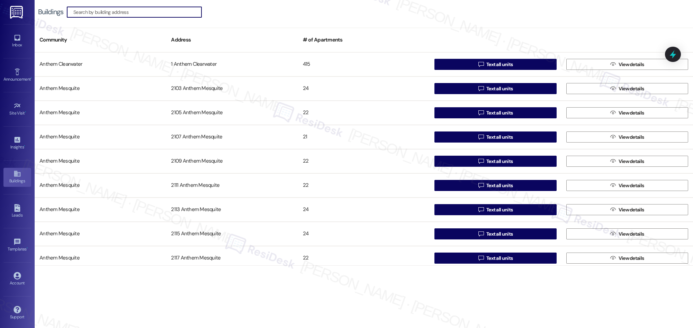
click at [138, 12] on input at bounding box center [137, 12] width 128 height 10
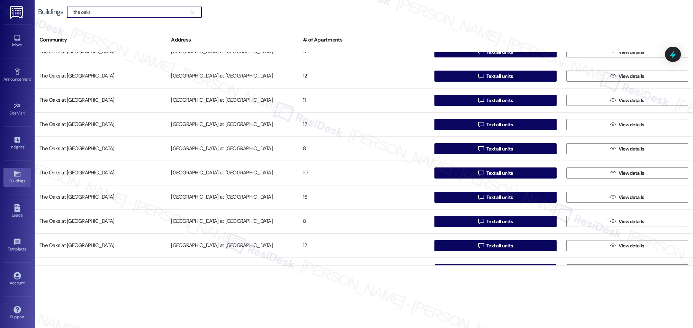
scroll to position [304, 0]
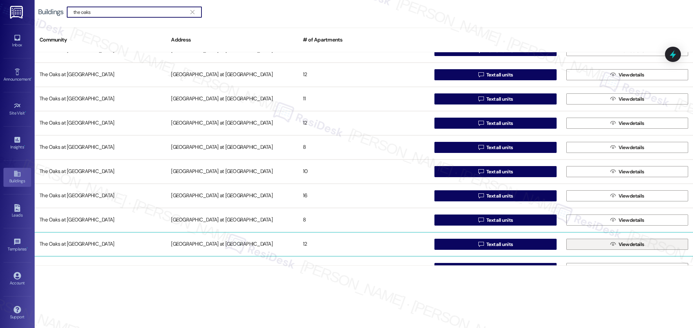
type input "the oaks"
click at [618, 243] on span "View details" at bounding box center [631, 244] width 26 height 7
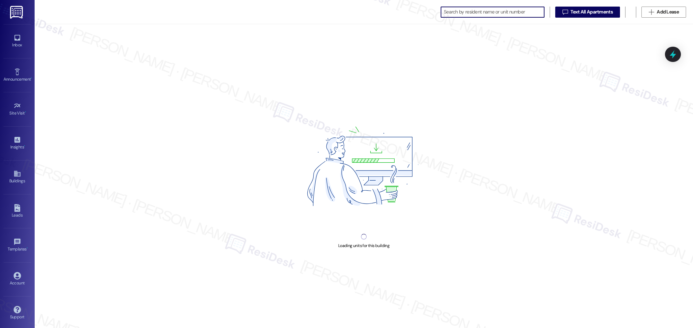
click at [466, 8] on input at bounding box center [494, 12] width 100 height 10
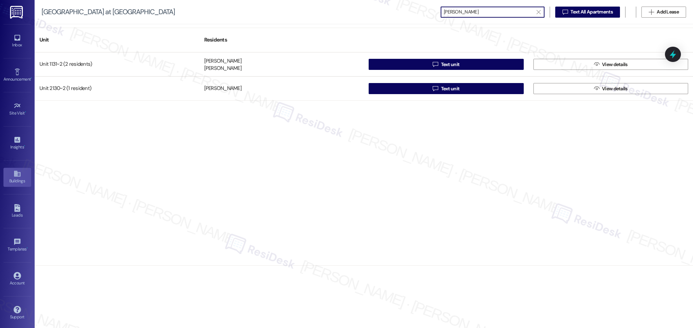
type input "[PERSON_NAME]"
click at [19, 174] on link "Buildings" at bounding box center [17, 177] width 28 height 19
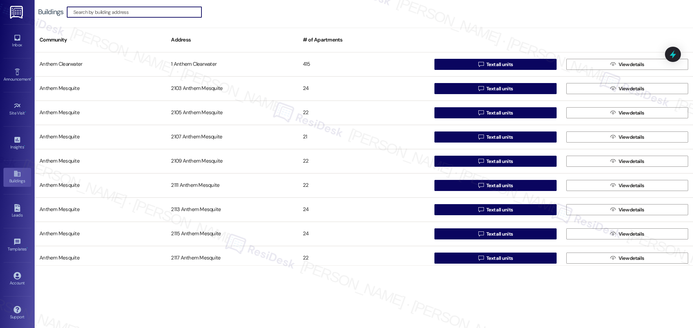
click at [142, 11] on input at bounding box center [137, 12] width 128 height 10
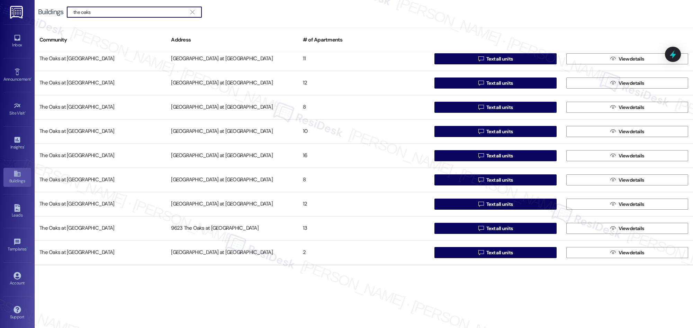
scroll to position [346, 0]
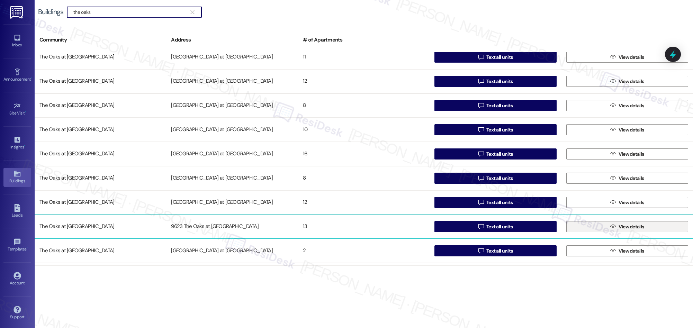
type input "the oaks"
click at [617, 228] on span "View details" at bounding box center [631, 226] width 28 height 7
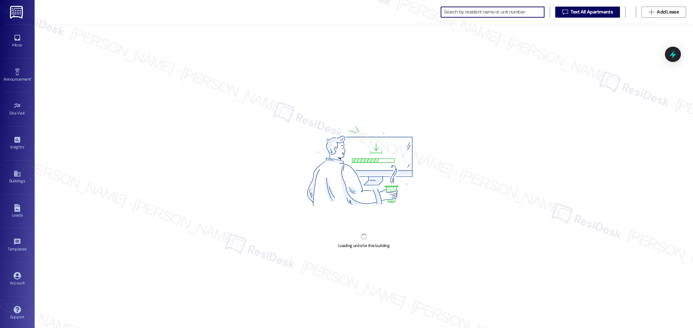
click at [448, 12] on input at bounding box center [494, 12] width 100 height 10
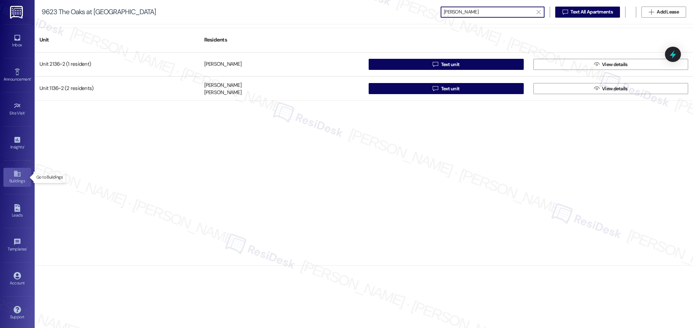
type input "[PERSON_NAME]"
click at [18, 176] on icon at bounding box center [17, 174] width 6 height 6
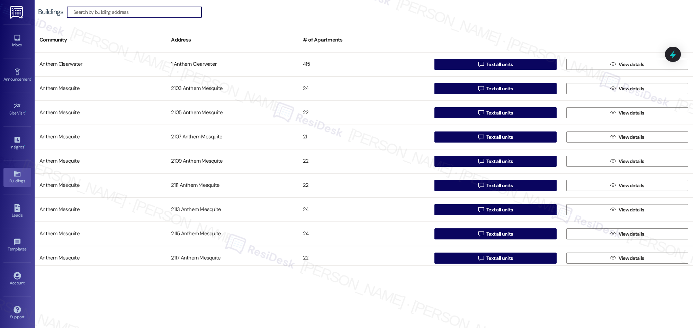
click at [122, 13] on input at bounding box center [137, 12] width 128 height 10
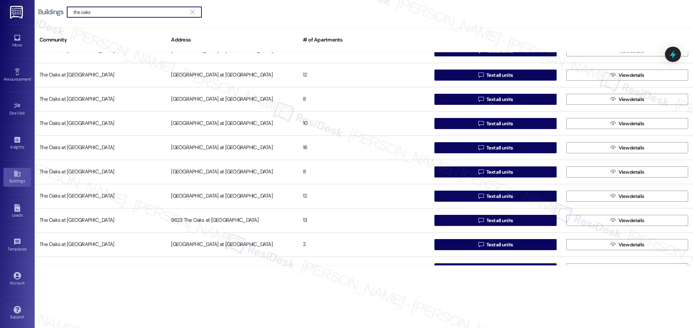
scroll to position [373, 0]
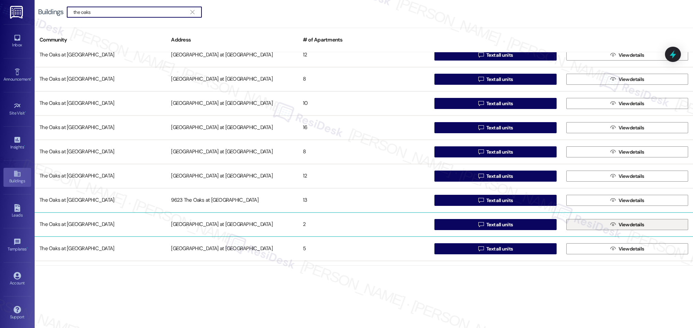
type input "the oaks"
click at [625, 225] on span "View details" at bounding box center [631, 224] width 26 height 7
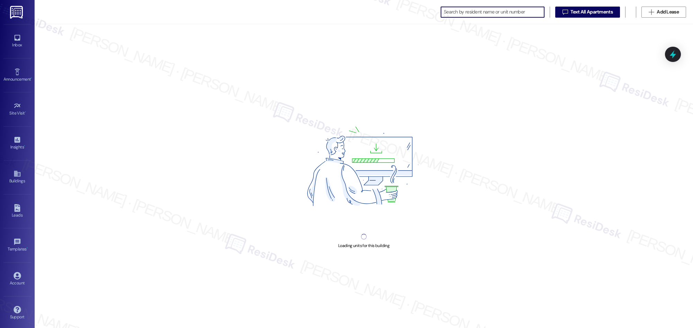
click at [476, 12] on input at bounding box center [494, 12] width 100 height 10
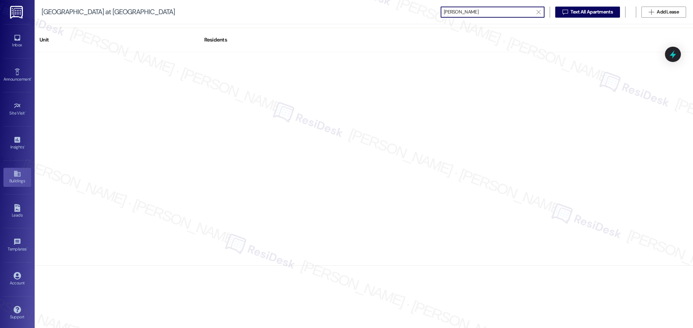
type input "[PERSON_NAME]"
click at [16, 171] on icon at bounding box center [17, 174] width 8 height 8
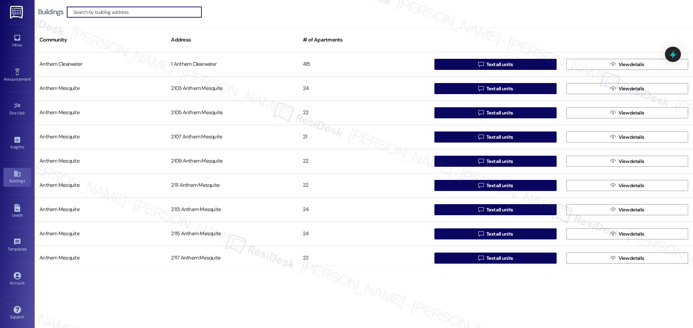
click at [131, 12] on input at bounding box center [137, 12] width 128 height 10
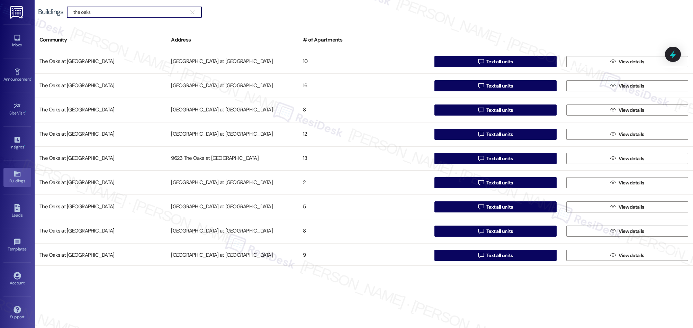
scroll to position [415, 0]
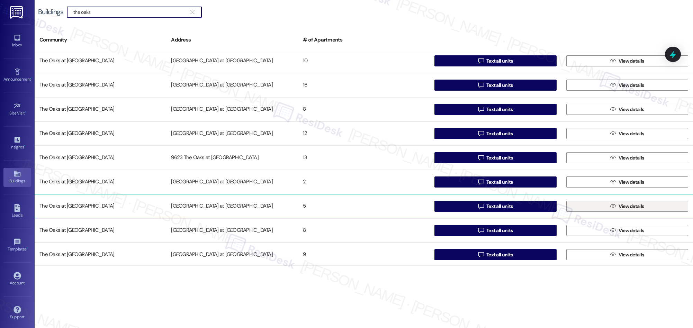
type input "the oaks"
click at [622, 204] on span "View details" at bounding box center [631, 206] width 26 height 7
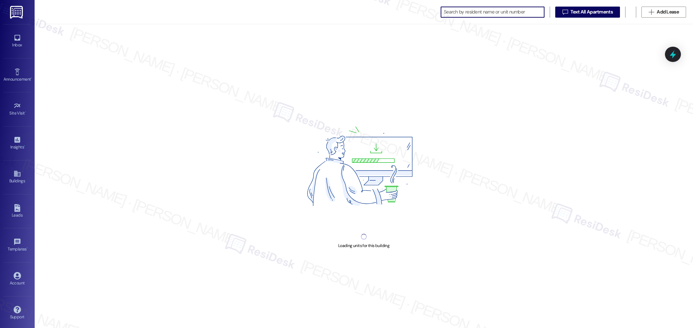
click at [479, 7] on input at bounding box center [494, 12] width 100 height 10
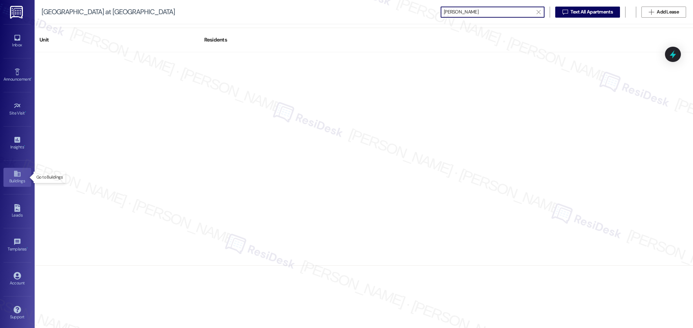
type input "[PERSON_NAME]"
click at [9, 174] on link "Buildings" at bounding box center [17, 177] width 28 height 19
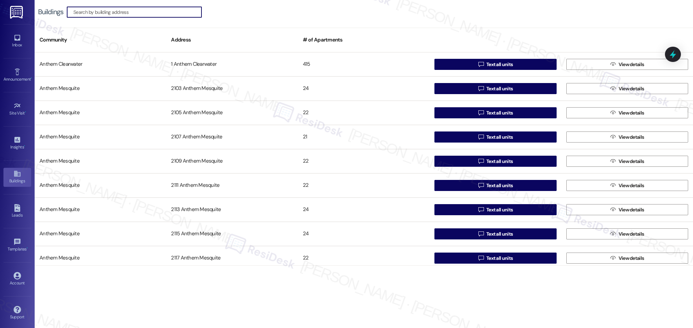
click at [140, 15] on input at bounding box center [137, 12] width 128 height 10
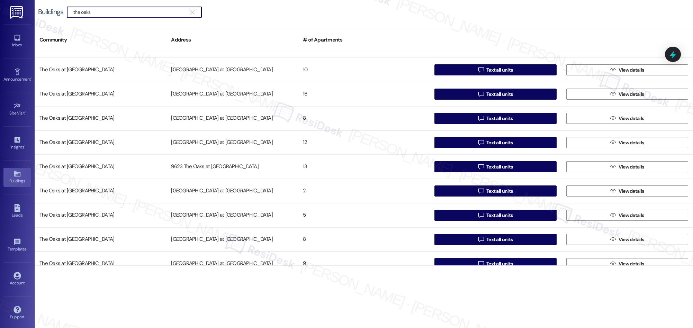
scroll to position [411, 0]
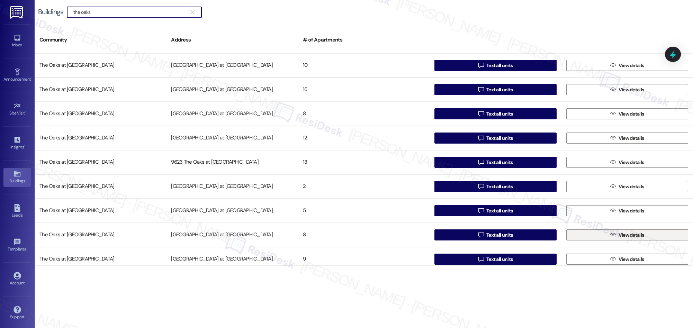
type input "the oaks"
click at [628, 235] on span "View details" at bounding box center [631, 234] width 26 height 7
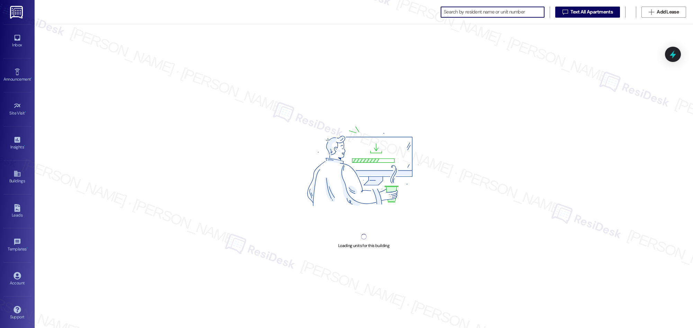
click at [469, 12] on input at bounding box center [494, 12] width 100 height 10
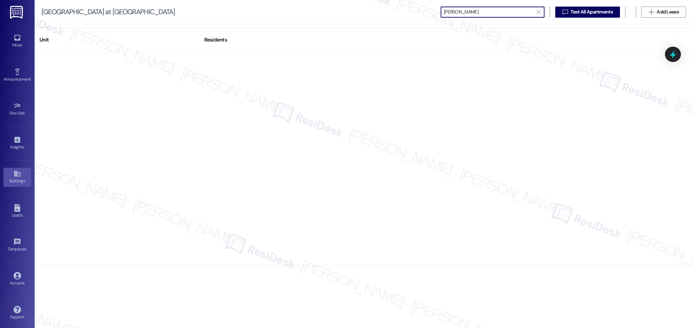
type input "[PERSON_NAME]"
click at [20, 179] on div "Buildings" at bounding box center [17, 180] width 35 height 7
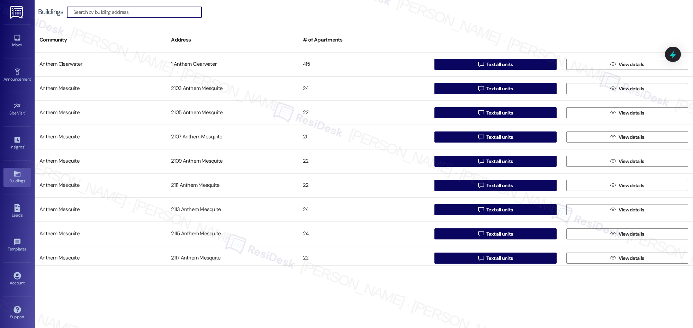
click at [125, 14] on input at bounding box center [137, 12] width 128 height 10
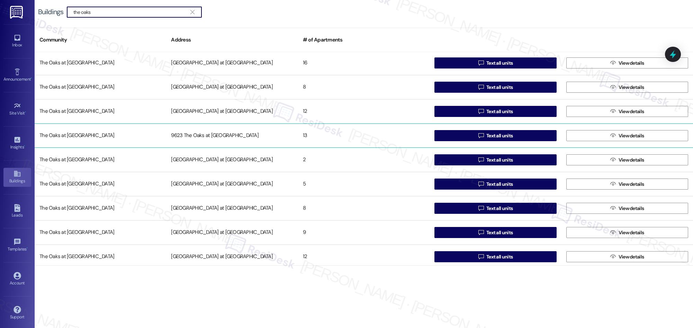
scroll to position [447, 0]
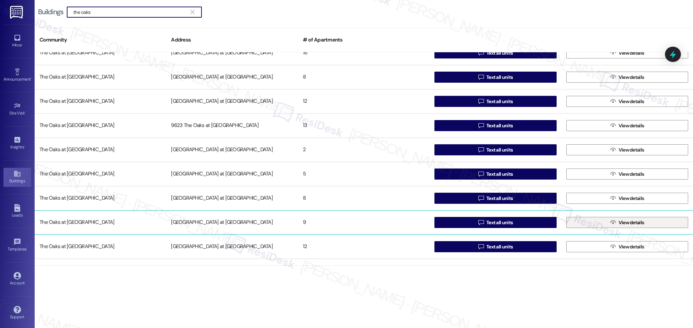
type input "the oaks"
click at [618, 223] on span "View details" at bounding box center [631, 222] width 26 height 7
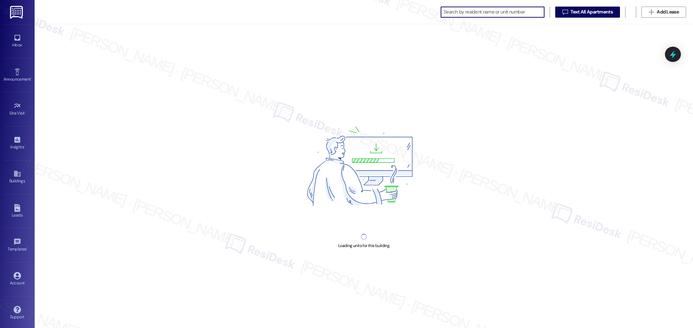
click at [453, 12] on input at bounding box center [494, 12] width 100 height 10
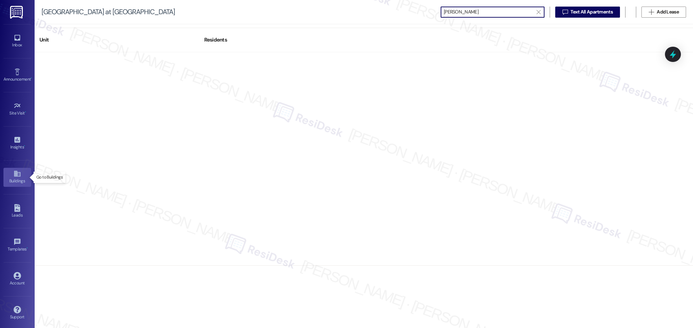
type input "[PERSON_NAME]"
click at [17, 174] on icon at bounding box center [17, 174] width 8 height 8
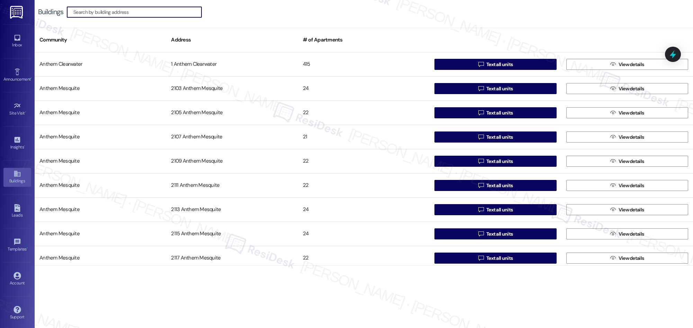
click at [141, 12] on input at bounding box center [137, 12] width 128 height 10
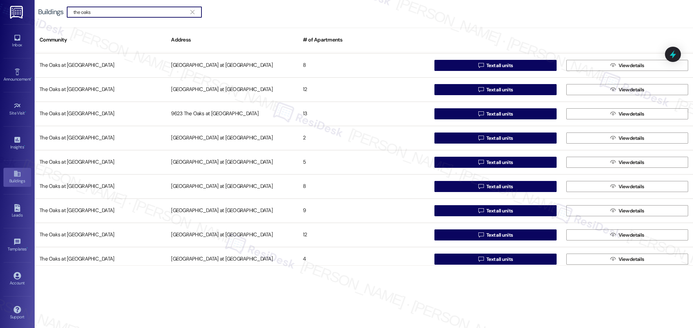
scroll to position [458, 0]
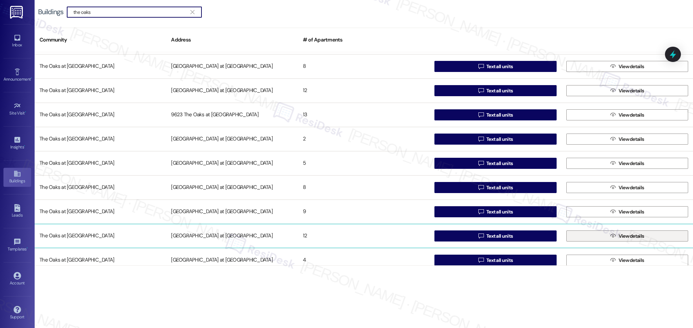
type input "the oaks"
click at [611, 237] on icon "" at bounding box center [612, 236] width 5 height 6
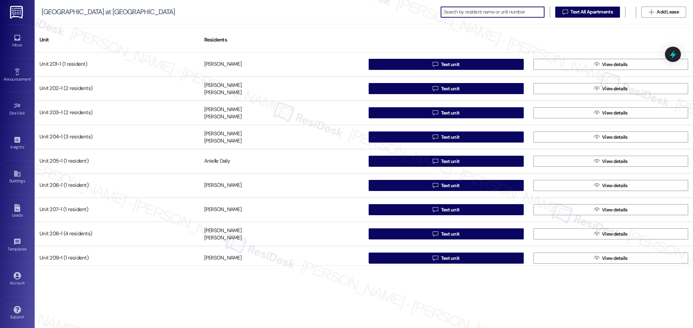
click at [467, 10] on input at bounding box center [494, 12] width 100 height 10
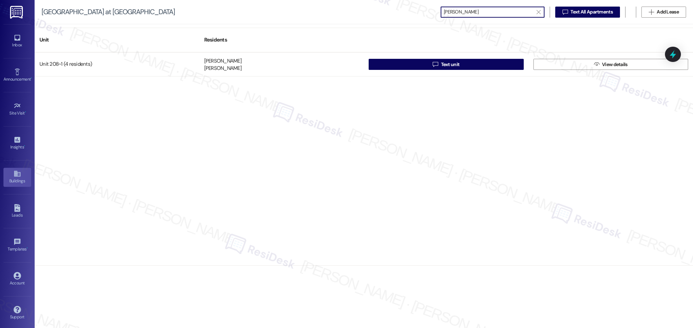
type input "[PERSON_NAME]"
click at [10, 180] on div "Buildings" at bounding box center [17, 180] width 35 height 7
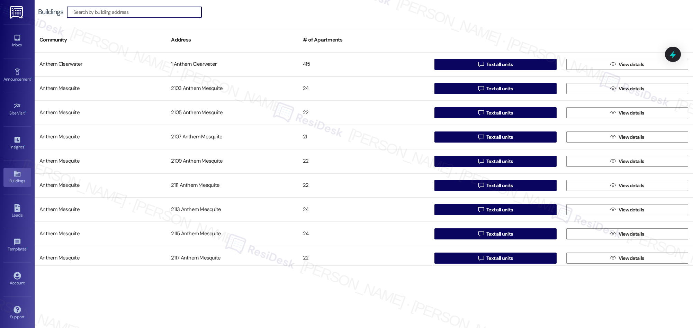
click at [121, 12] on input at bounding box center [137, 12] width 128 height 10
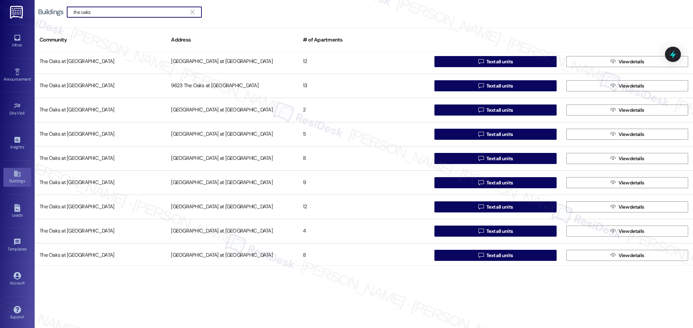
scroll to position [488, 0]
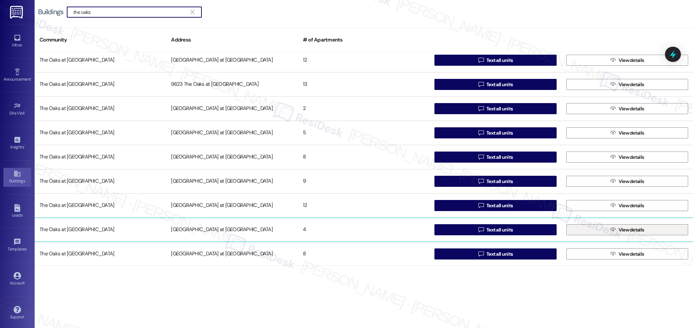
type input "the oaks"
click at [617, 228] on span "View details" at bounding box center [631, 229] width 28 height 7
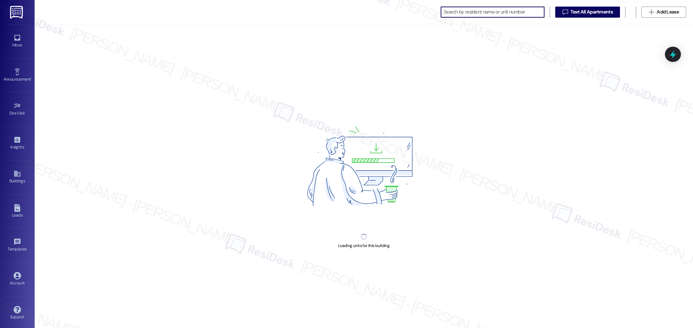
click at [473, 7] on input at bounding box center [494, 12] width 100 height 10
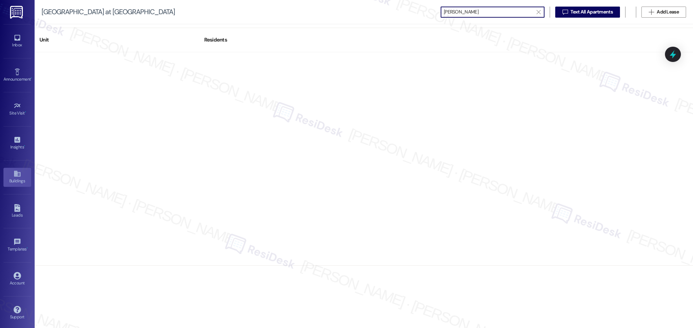
type input "[PERSON_NAME]"
click at [18, 177] on icon at bounding box center [17, 174] width 8 height 8
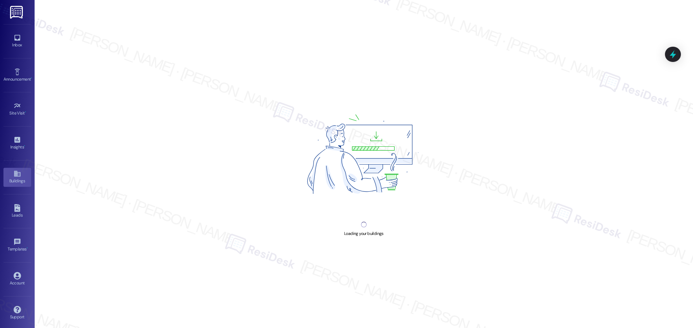
click at [15, 176] on icon at bounding box center [17, 174] width 6 height 6
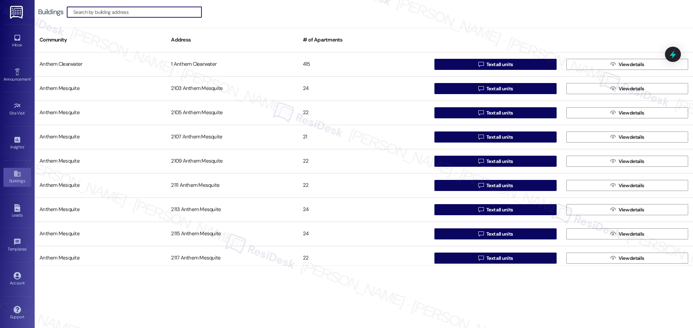
click at [127, 11] on input at bounding box center [137, 12] width 128 height 10
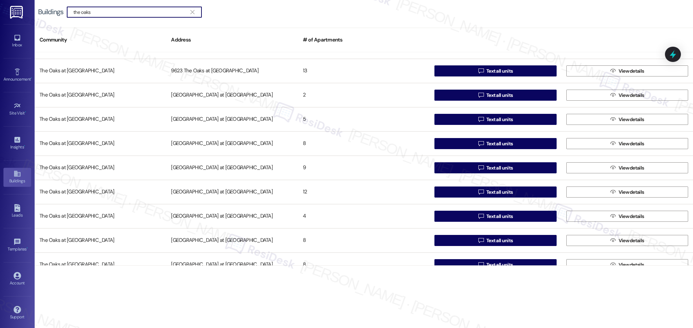
scroll to position [503, 0]
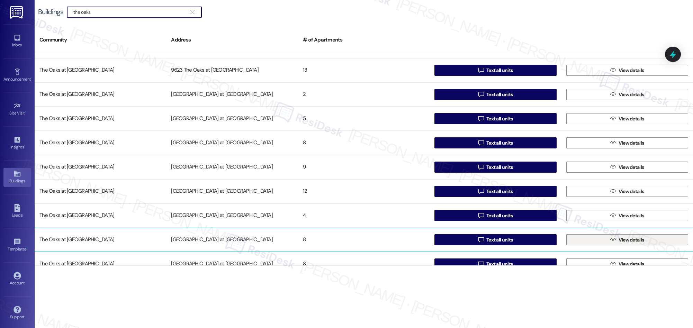
type input "the oaks"
click at [619, 241] on span "View details" at bounding box center [631, 239] width 26 height 7
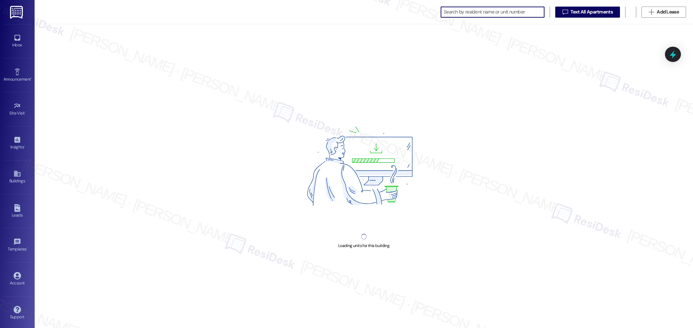
click at [456, 14] on input at bounding box center [494, 12] width 100 height 10
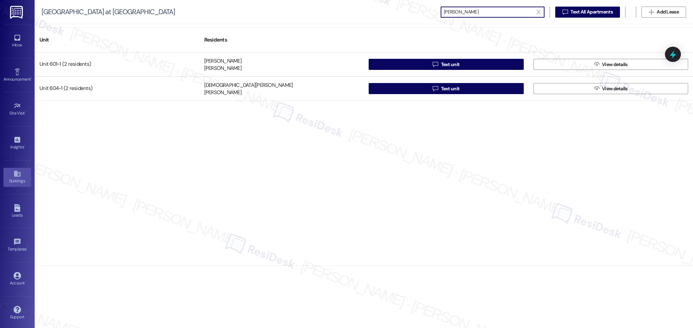
type input "[PERSON_NAME]"
click at [15, 173] on icon at bounding box center [17, 174] width 6 height 6
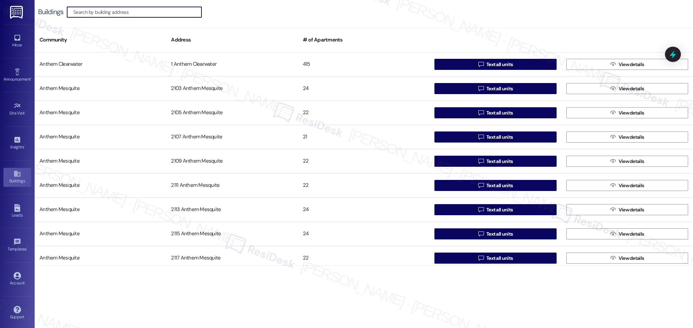
click at [150, 12] on input at bounding box center [137, 12] width 128 height 10
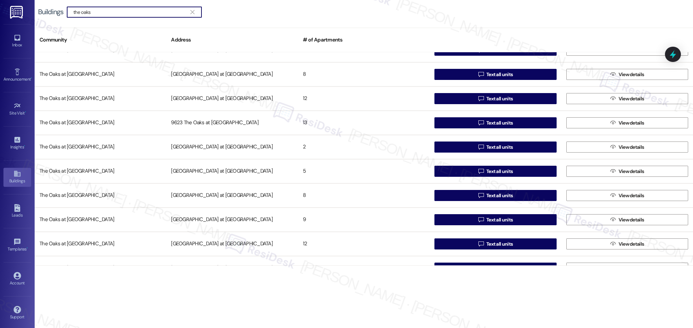
scroll to position [513, 0]
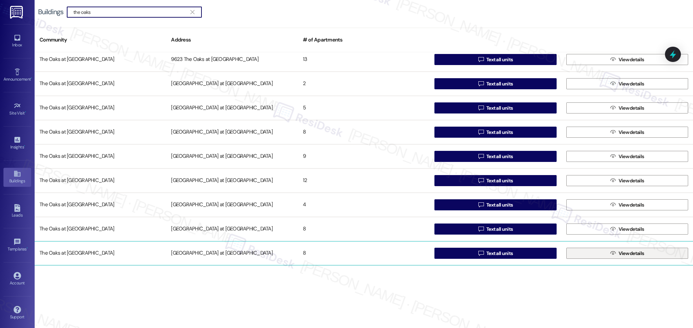
type input "the oaks"
click at [627, 255] on span "View details" at bounding box center [631, 253] width 26 height 7
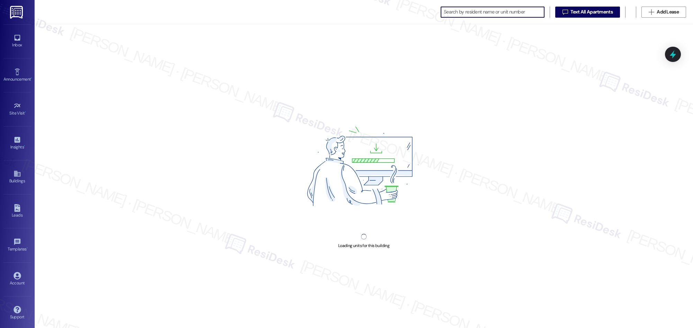
click at [449, 10] on input at bounding box center [494, 12] width 100 height 10
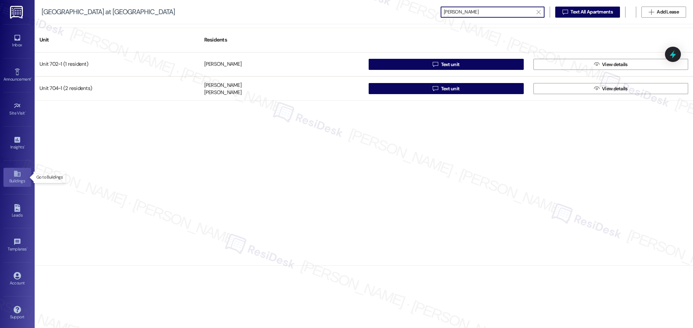
type input "[PERSON_NAME]"
click at [17, 176] on icon at bounding box center [17, 174] width 8 height 8
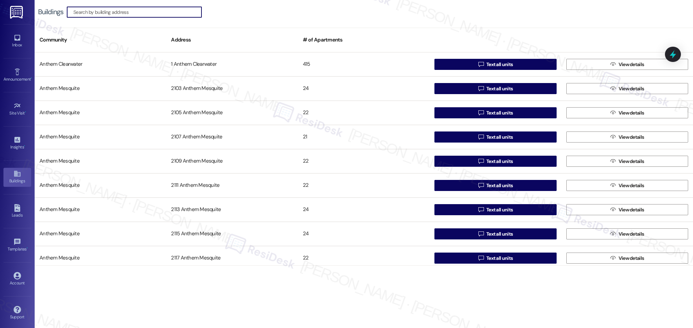
click at [145, 13] on input at bounding box center [137, 12] width 128 height 10
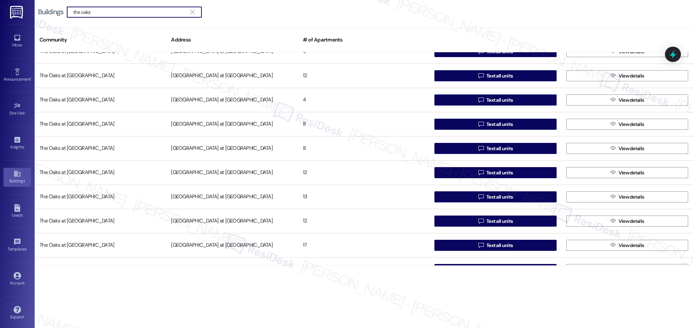
scroll to position [619, 0]
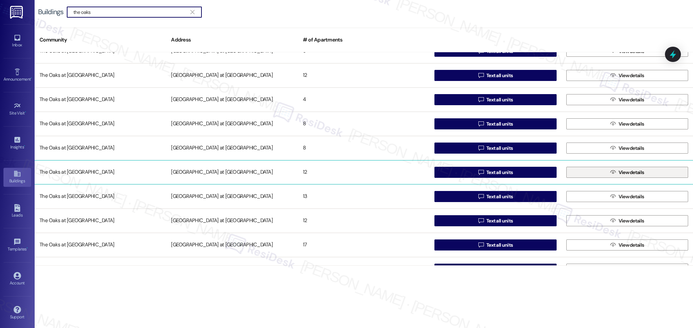
type input "the oaks"
click at [617, 173] on span "View details" at bounding box center [631, 172] width 28 height 7
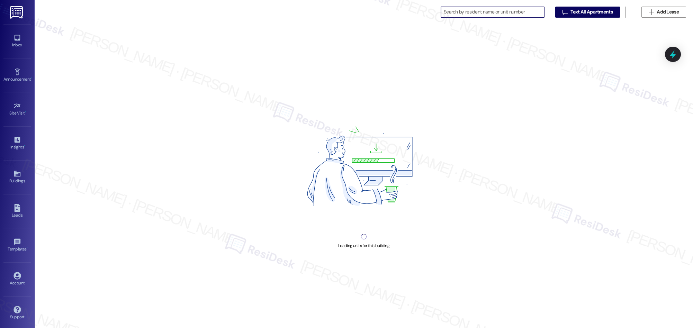
click at [449, 13] on input at bounding box center [494, 12] width 100 height 10
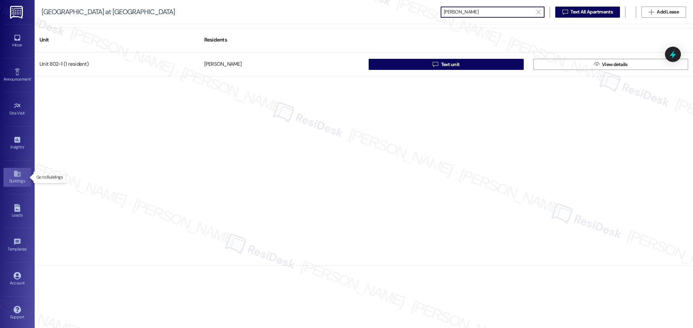
type input "[PERSON_NAME]"
click at [14, 175] on icon at bounding box center [17, 174] width 6 height 6
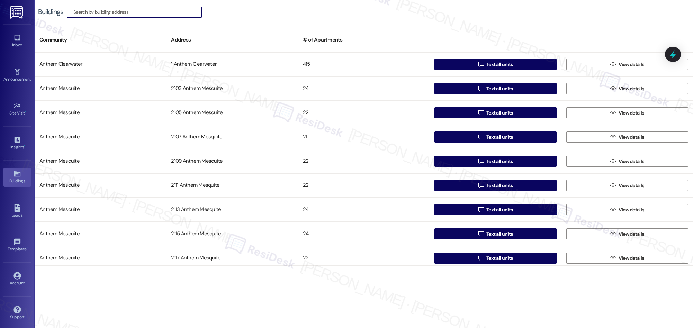
click at [146, 12] on input at bounding box center [137, 12] width 128 height 10
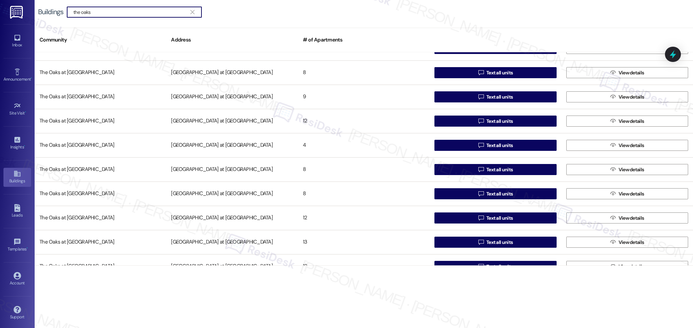
scroll to position [599, 0]
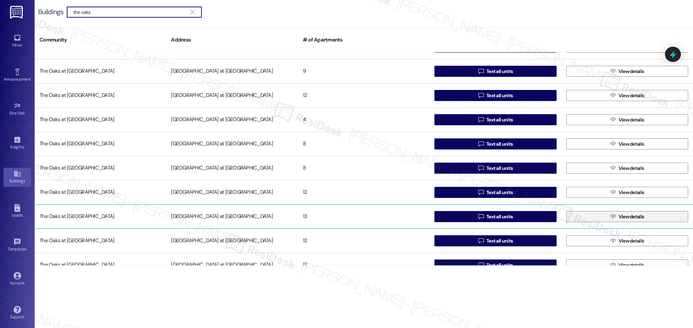
type input "the oaks"
click at [619, 218] on span "View details" at bounding box center [631, 216] width 26 height 7
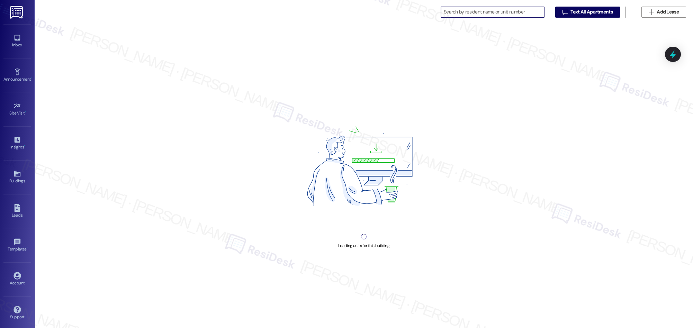
click at [483, 11] on input at bounding box center [494, 12] width 100 height 10
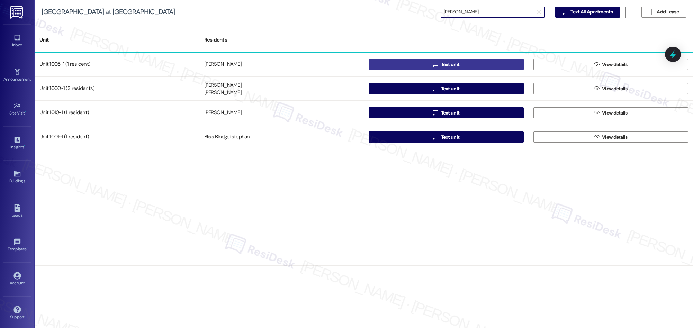
type input "[PERSON_NAME]"
click at [447, 64] on span "Text unit" at bounding box center [450, 64] width 19 height 7
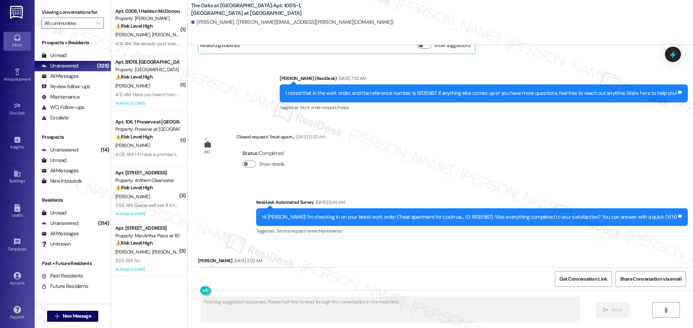
scroll to position [2545, 0]
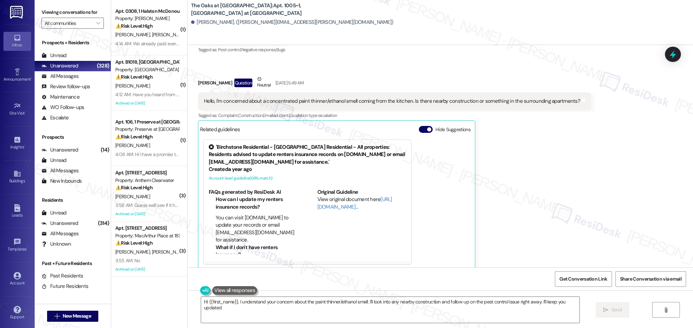
type textarea "Hi {{first_name}}, I understand your concern about the paint thinner/ethanol sm…"
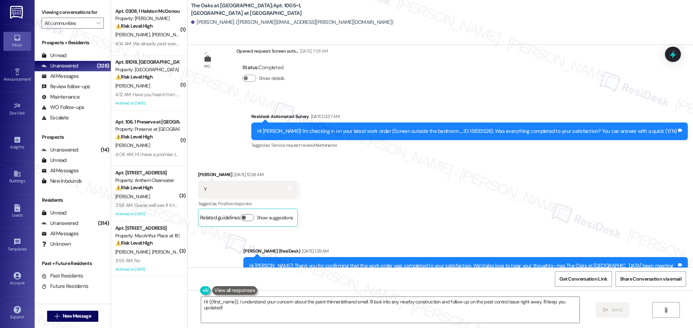
scroll to position [152, 0]
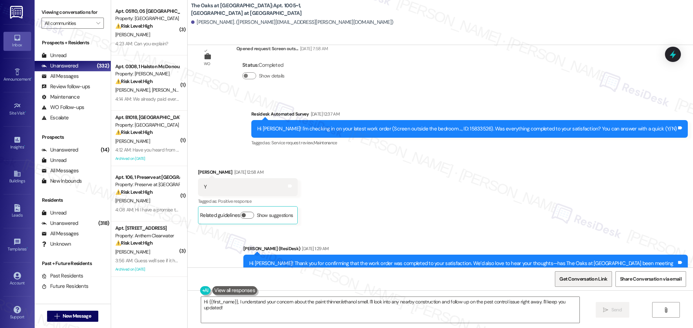
click at [577, 278] on span "Get Conversation Link" at bounding box center [583, 278] width 48 height 7
